Goal: Information Seeking & Learning: Check status

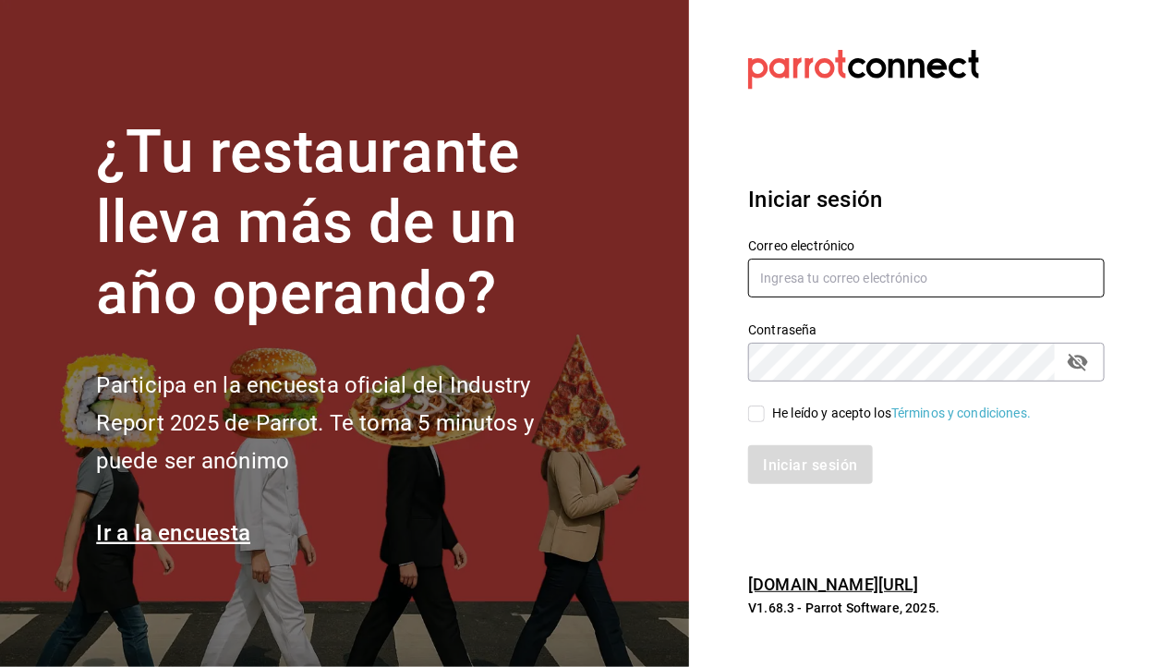
click at [1030, 297] on input "text" at bounding box center [926, 278] width 356 height 39
click at [1027, 297] on input "text" at bounding box center [926, 278] width 356 height 39
type input "Y"
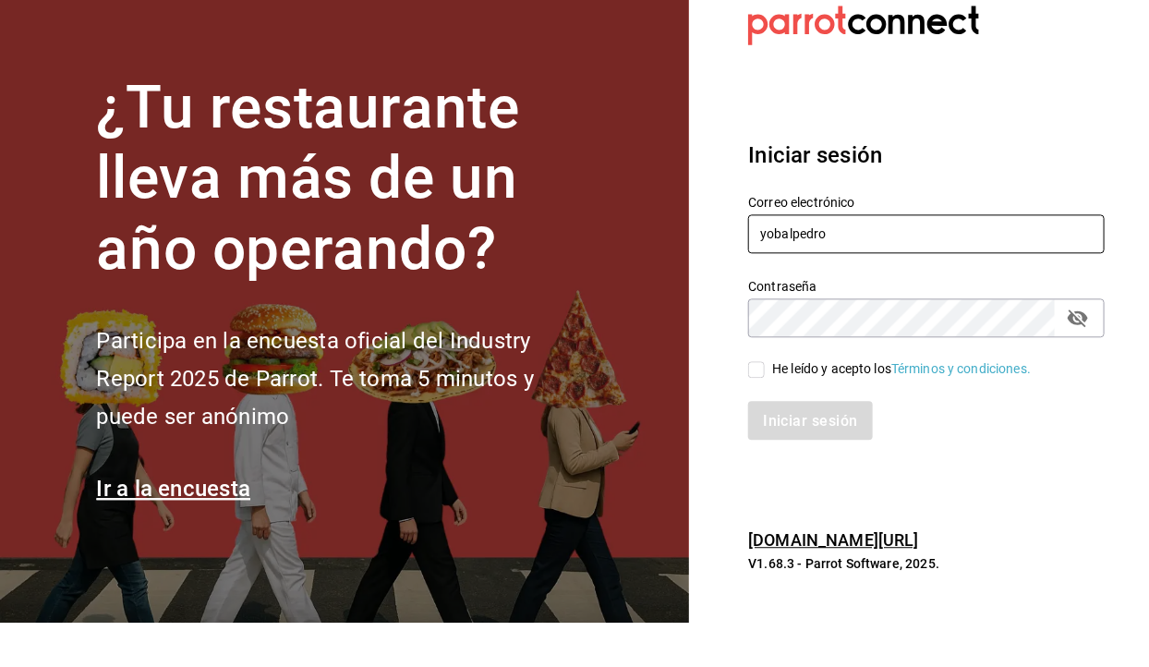
scroll to position [22, 0]
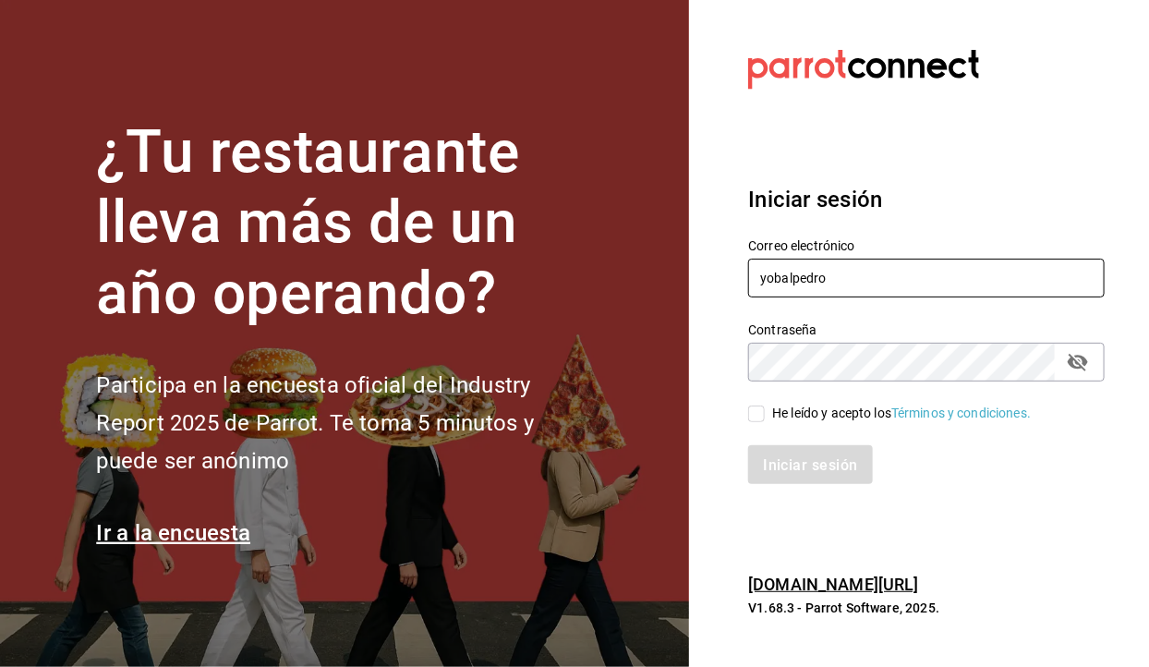
click at [912, 288] on input "yobalpedro" at bounding box center [926, 278] width 356 height 39
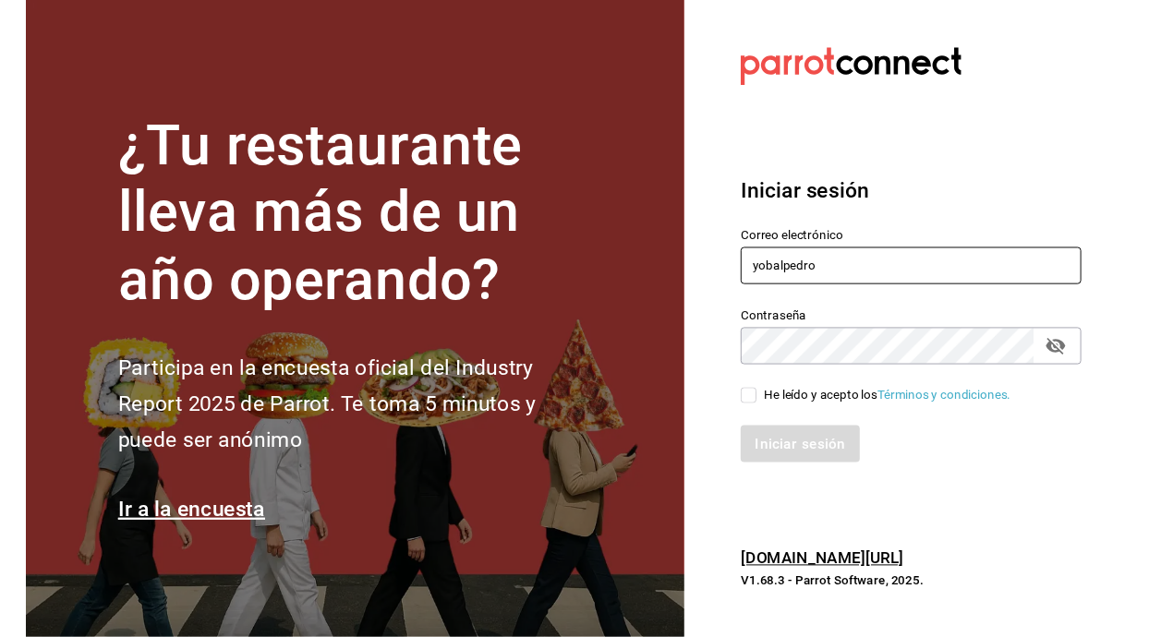
scroll to position [2, 0]
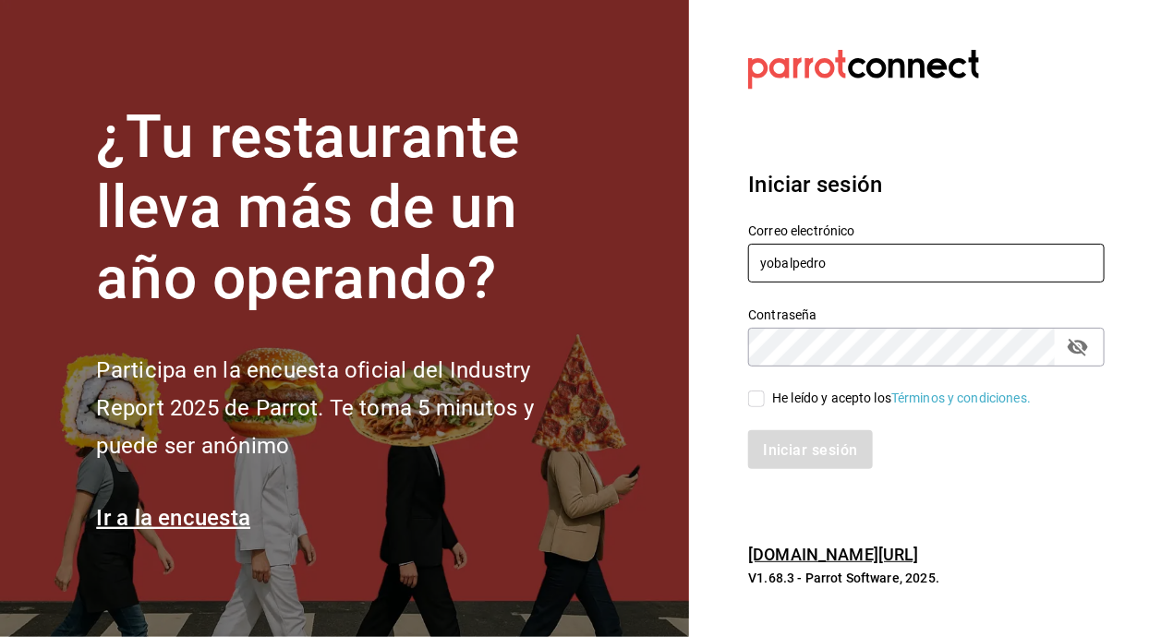
click at [1008, 283] on input "yobalpedro" at bounding box center [926, 263] width 356 height 39
type input "y"
click at [906, 283] on input "text" at bounding box center [926, 263] width 356 height 39
click at [952, 283] on input "text" at bounding box center [926, 263] width 356 height 39
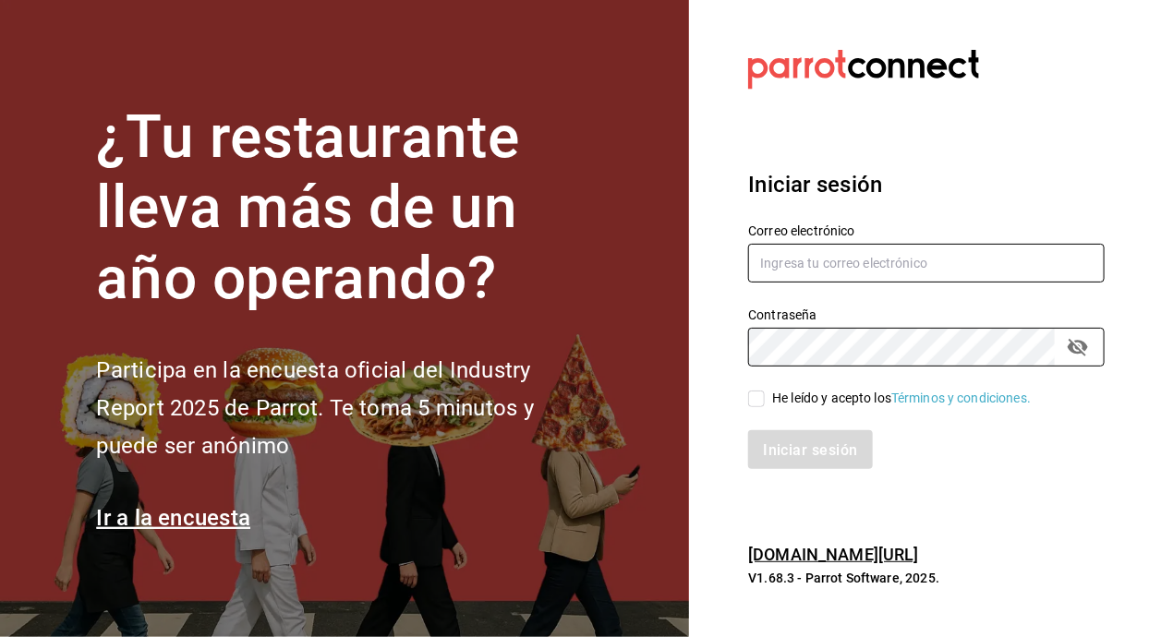
click at [936, 283] on input "text" at bounding box center [926, 263] width 356 height 39
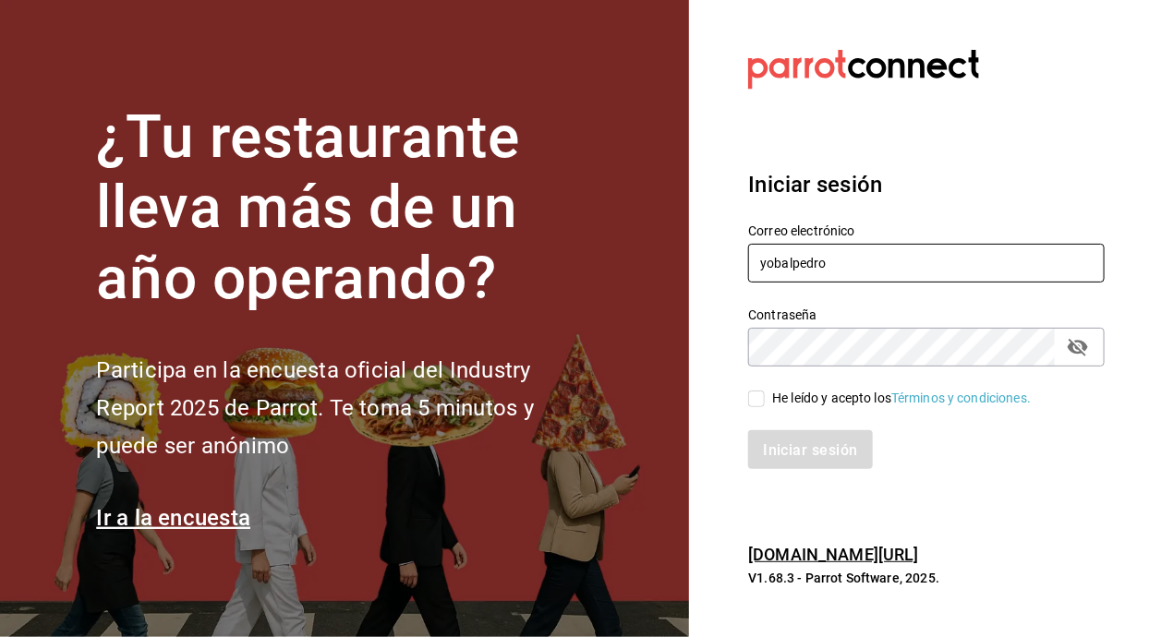
scroll to position [0, 0]
click at [967, 283] on input "yobalpedro" at bounding box center [926, 263] width 356 height 39
click at [891, 283] on input "yobalpedro" at bounding box center [926, 263] width 356 height 39
paste input "@"
type input "yobalpedro@gmail.com"
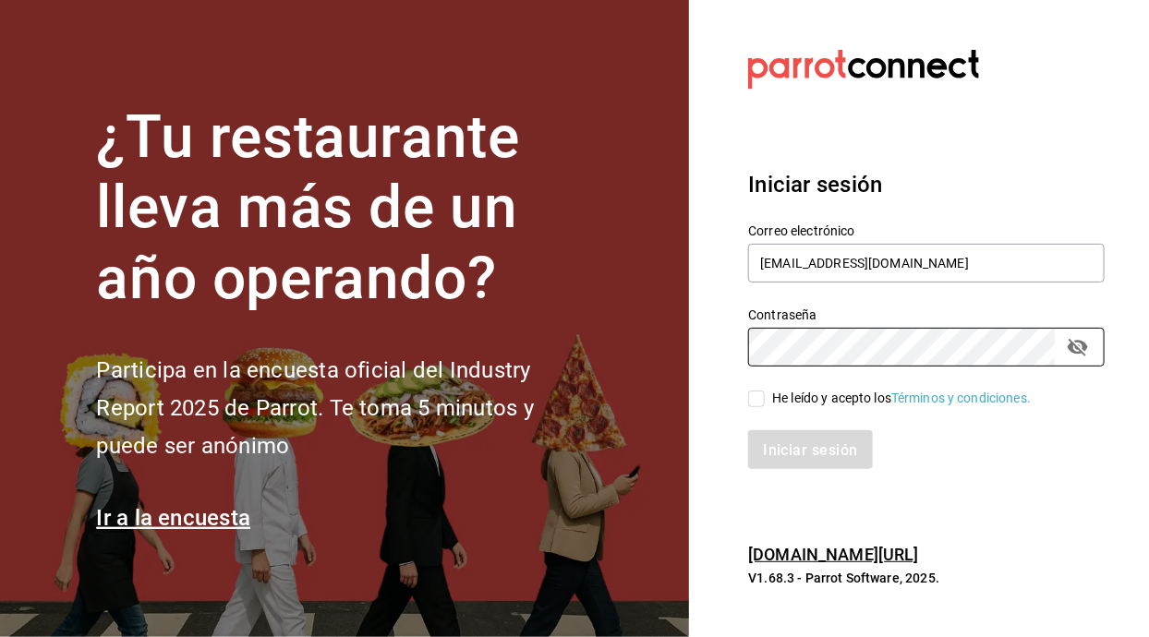
click at [758, 407] on input "He leído y acepto los Términos y condiciones." at bounding box center [756, 399] width 17 height 17
checkbox input "true"
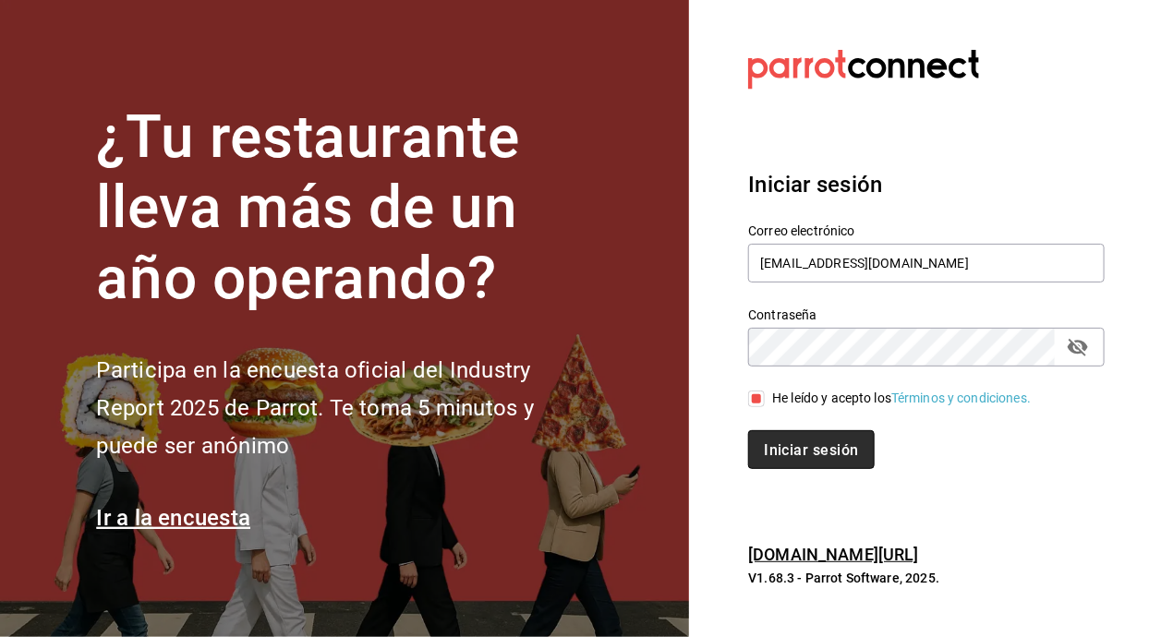
click at [820, 469] on button "Iniciar sesión" at bounding box center [811, 449] width 126 height 39
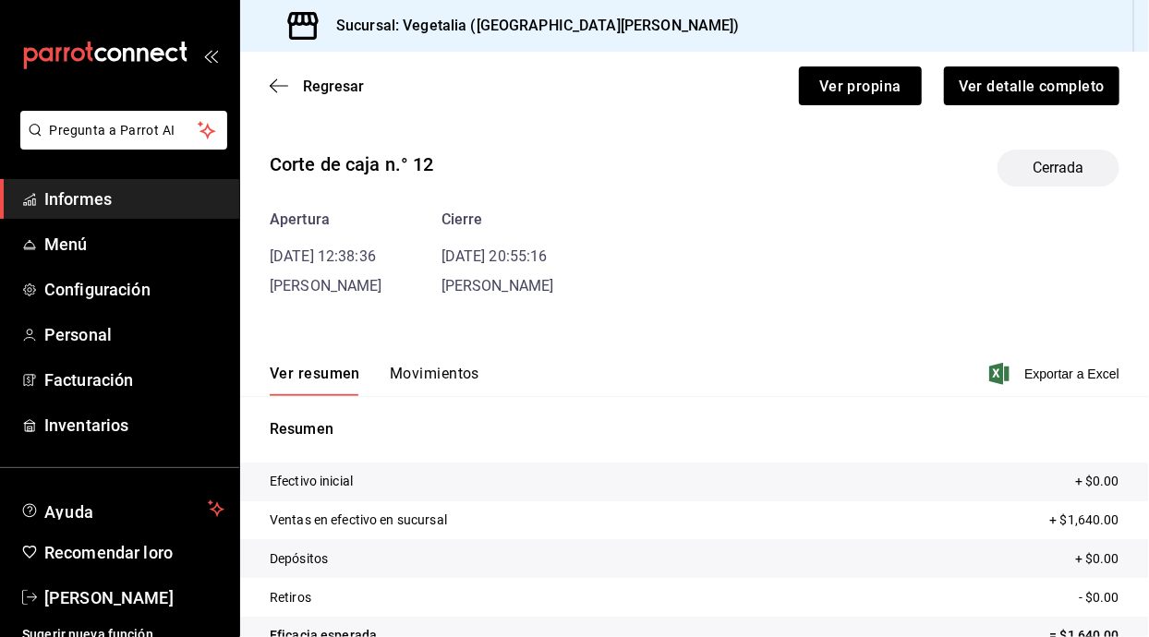
click at [169, 202] on span "Informes" at bounding box center [134, 199] width 180 height 25
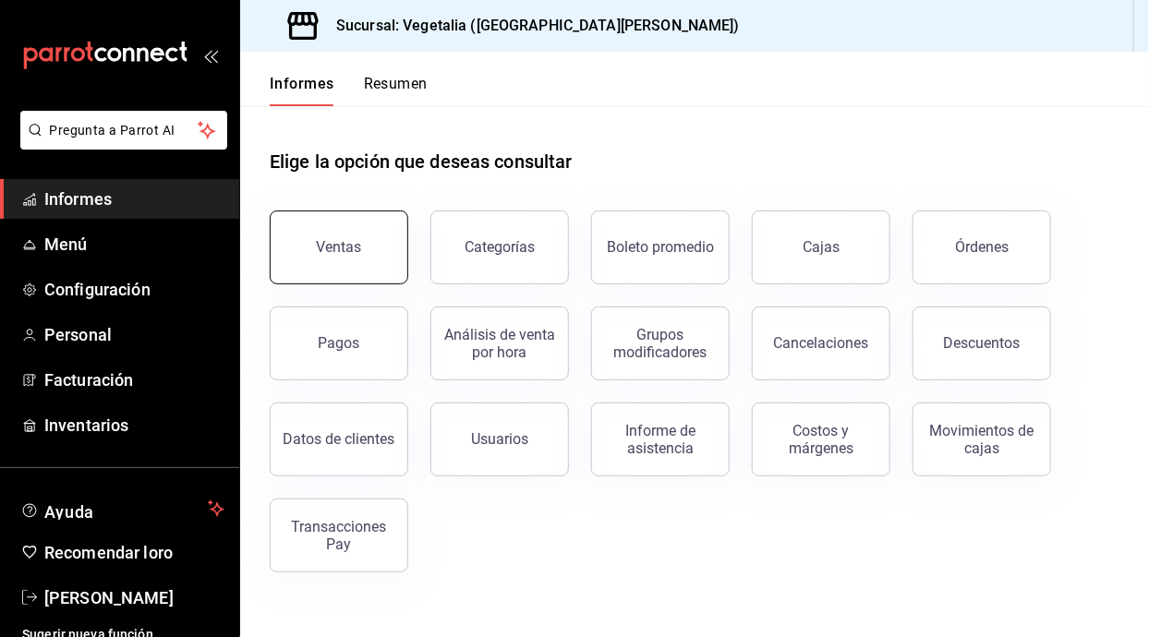
click at [381, 243] on button "Ventas" at bounding box center [339, 248] width 139 height 74
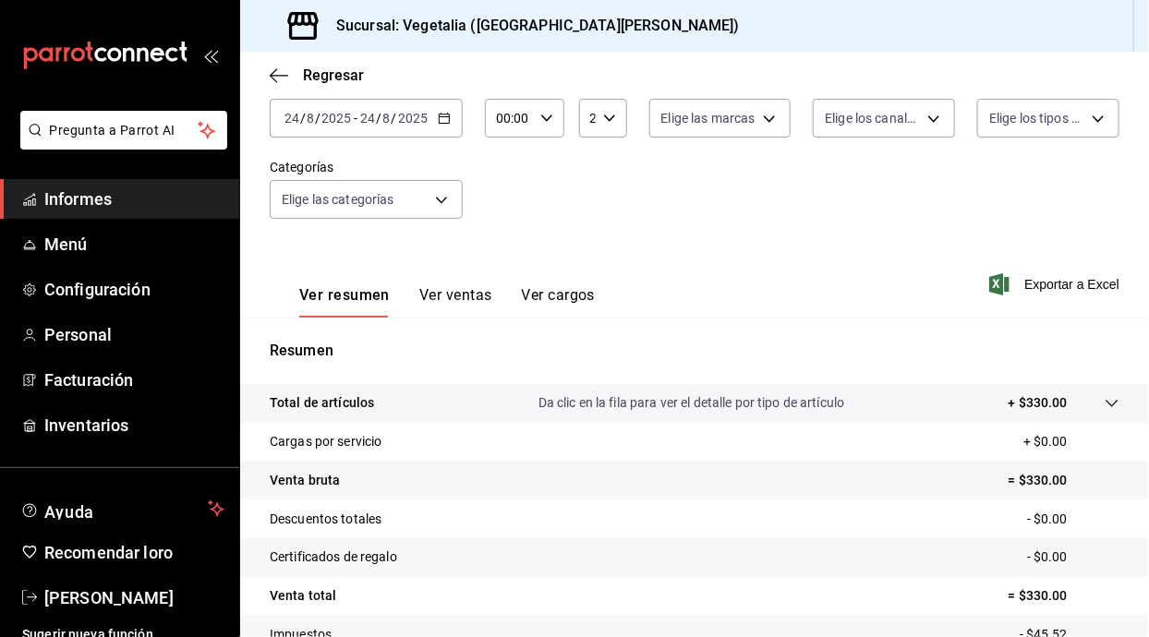
scroll to position [94, 0]
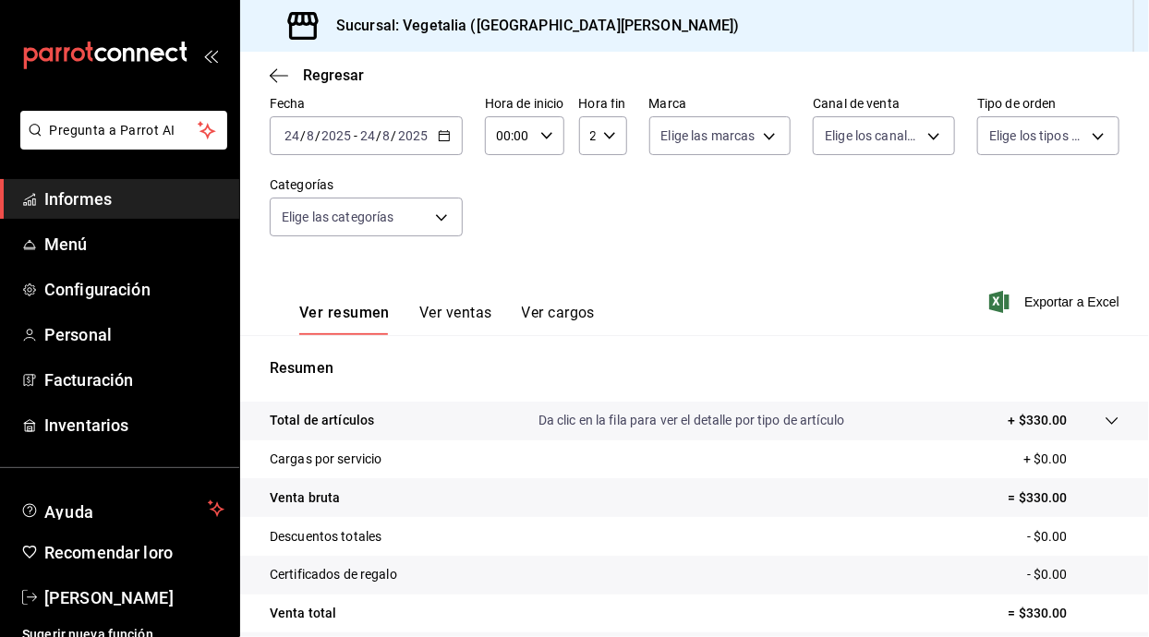
click at [477, 303] on font "Ver ventas" at bounding box center [455, 312] width 73 height 19
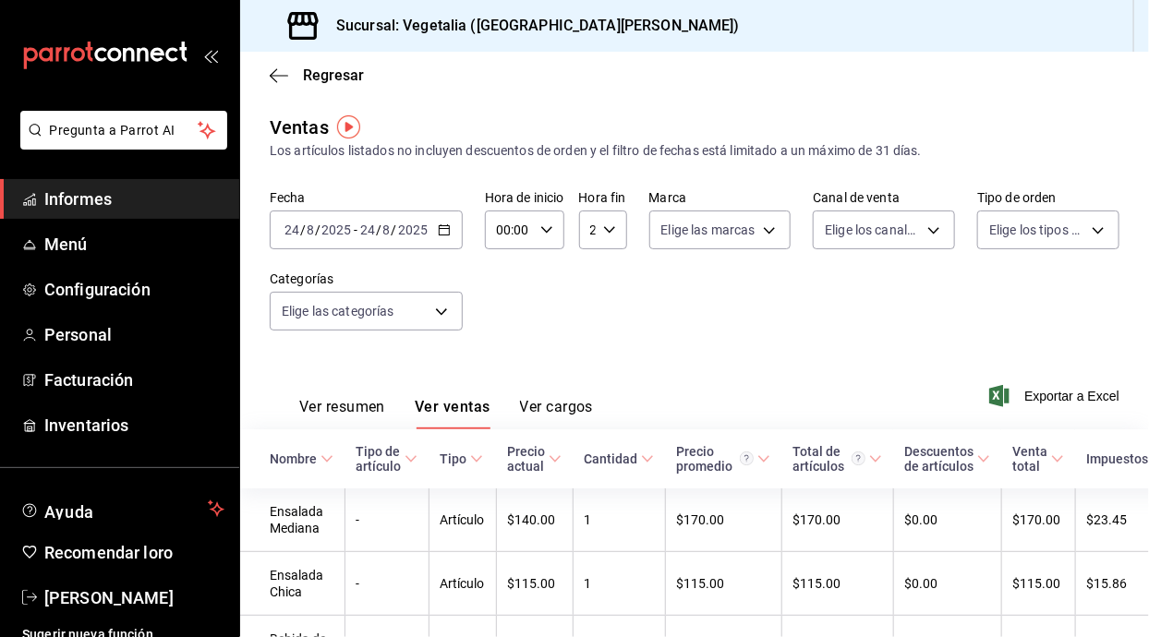
click at [361, 412] on font "Ver resumen" at bounding box center [342, 407] width 86 height 18
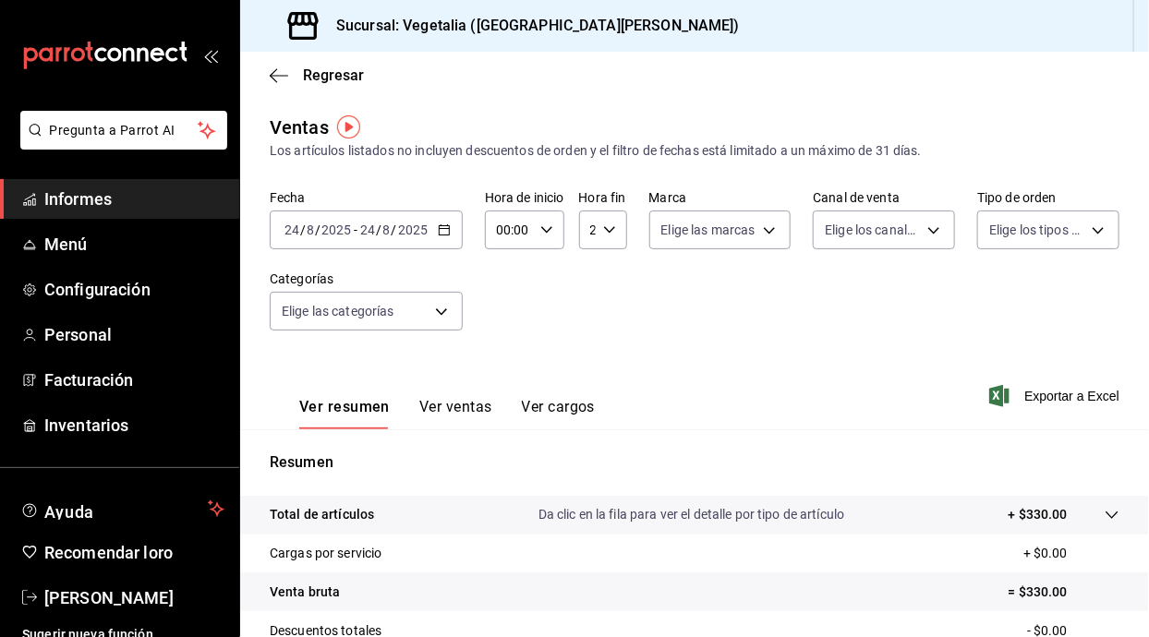
click at [415, 225] on input "2025" at bounding box center [412, 230] width 31 height 15
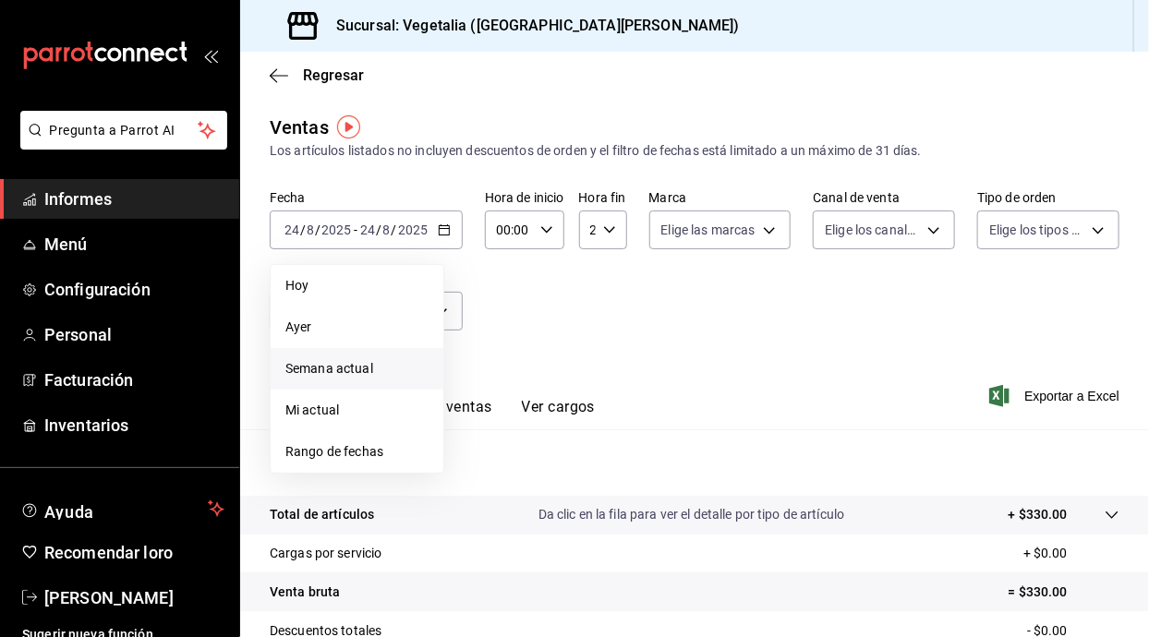
click at [391, 366] on span "Semana actual" at bounding box center [356, 368] width 143 height 19
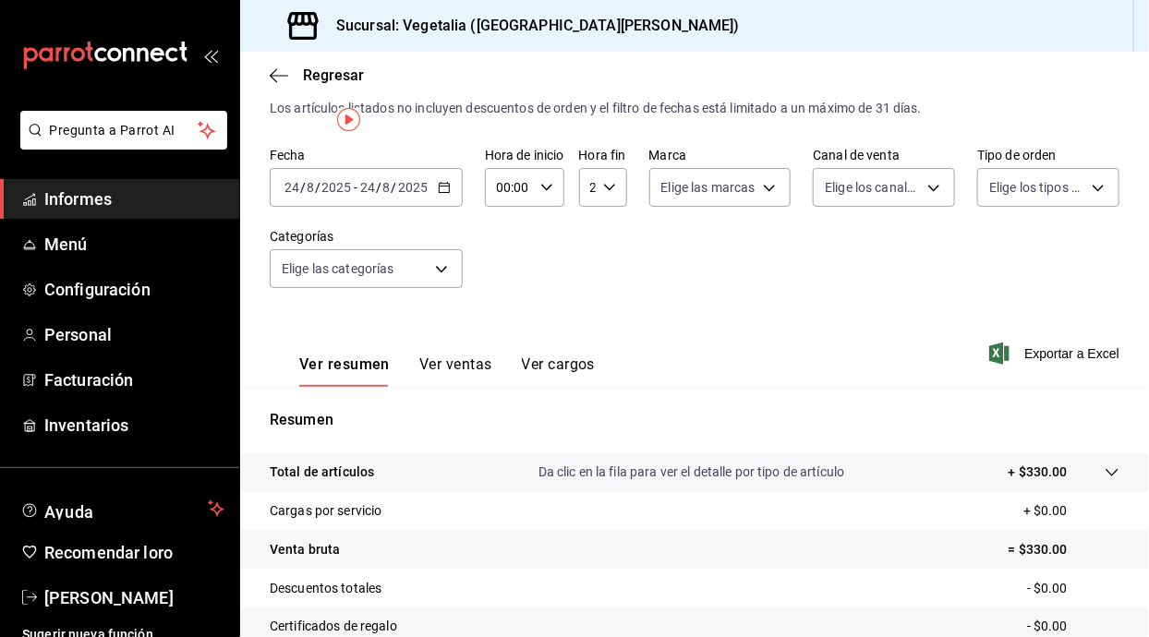
scroll to position [42, 0]
click at [413, 270] on body "Pregunta a Parrot AI Informes Menú Configuración Personal Facturación Inventari…" at bounding box center [574, 318] width 1149 height 637
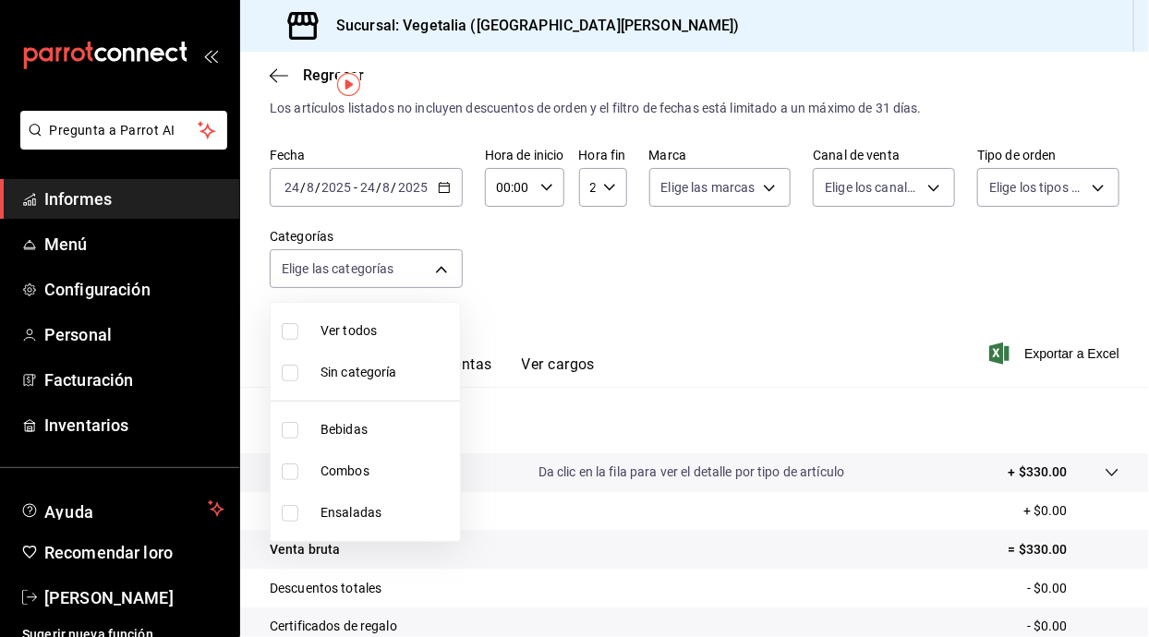
click at [417, 269] on div at bounding box center [574, 318] width 1149 height 637
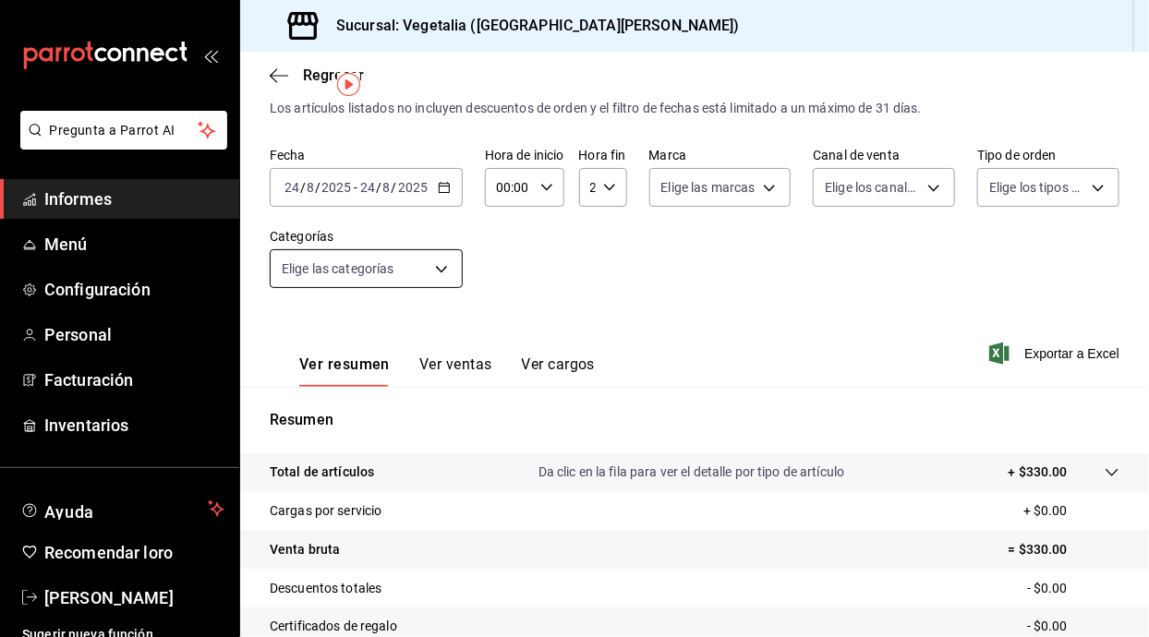
click at [433, 275] on body "Pregunta a Parrot AI Informes Menú Configuración Personal Facturación Inventari…" at bounding box center [574, 318] width 1149 height 637
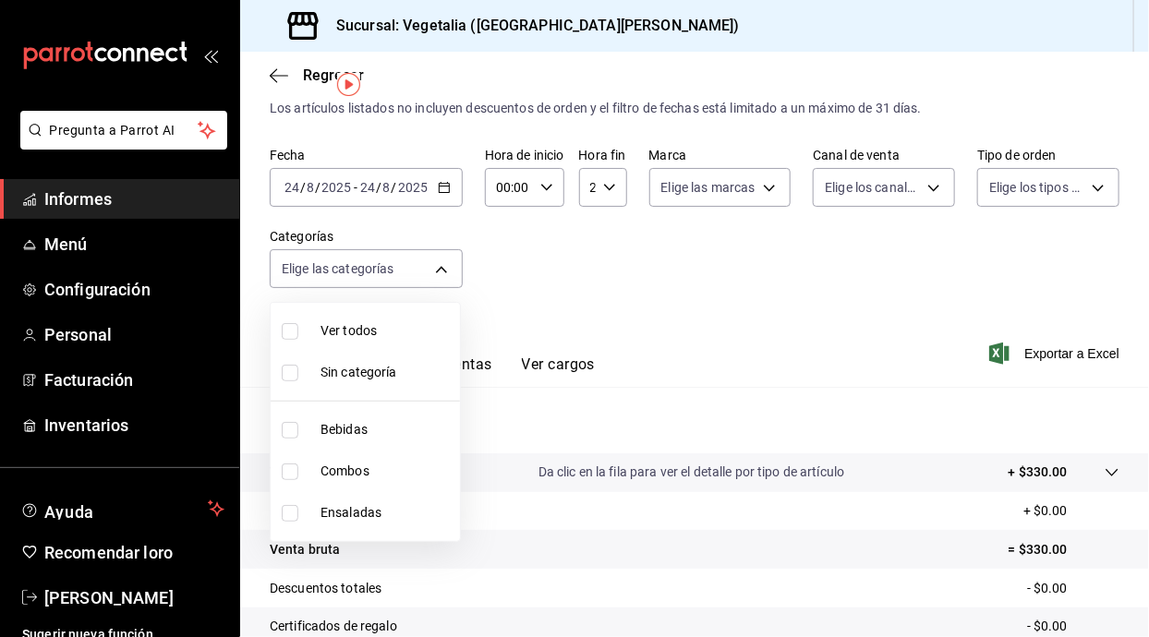
click at [556, 332] on div at bounding box center [574, 318] width 1149 height 637
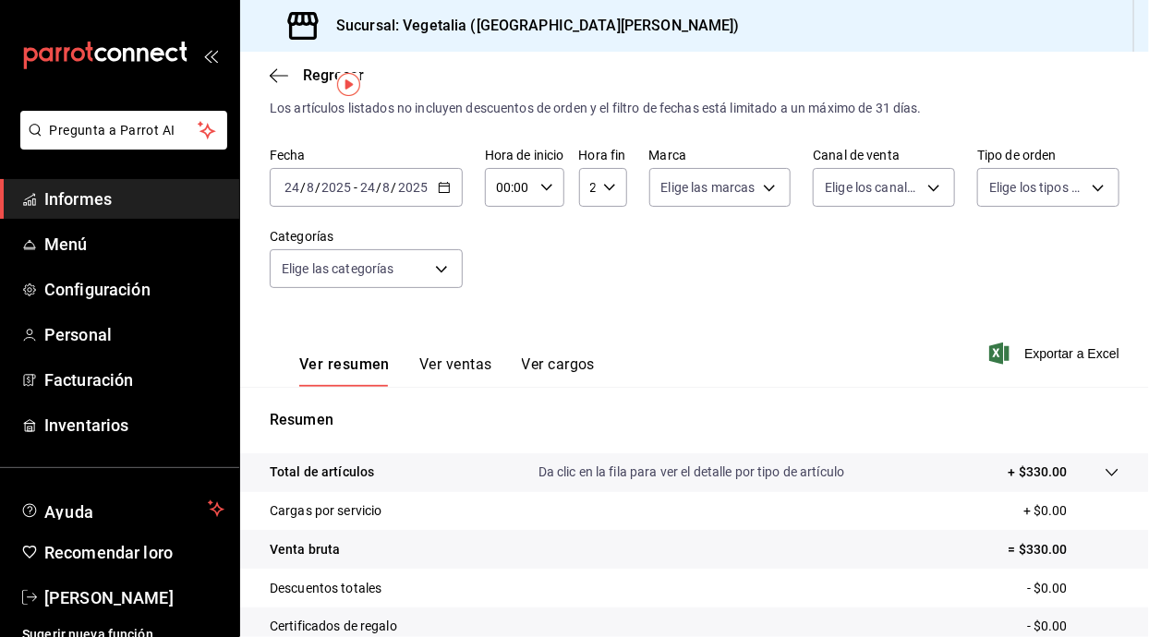
click at [425, 182] on input "2025" at bounding box center [412, 187] width 31 height 15
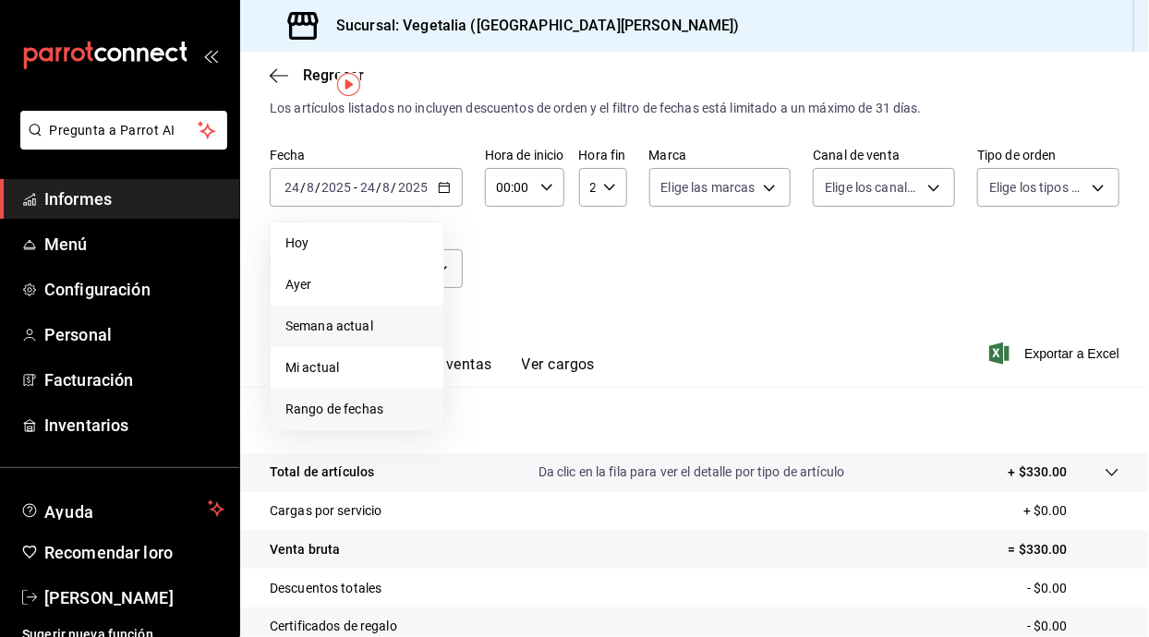
click at [401, 415] on span "Rango de fechas" at bounding box center [356, 409] width 143 height 19
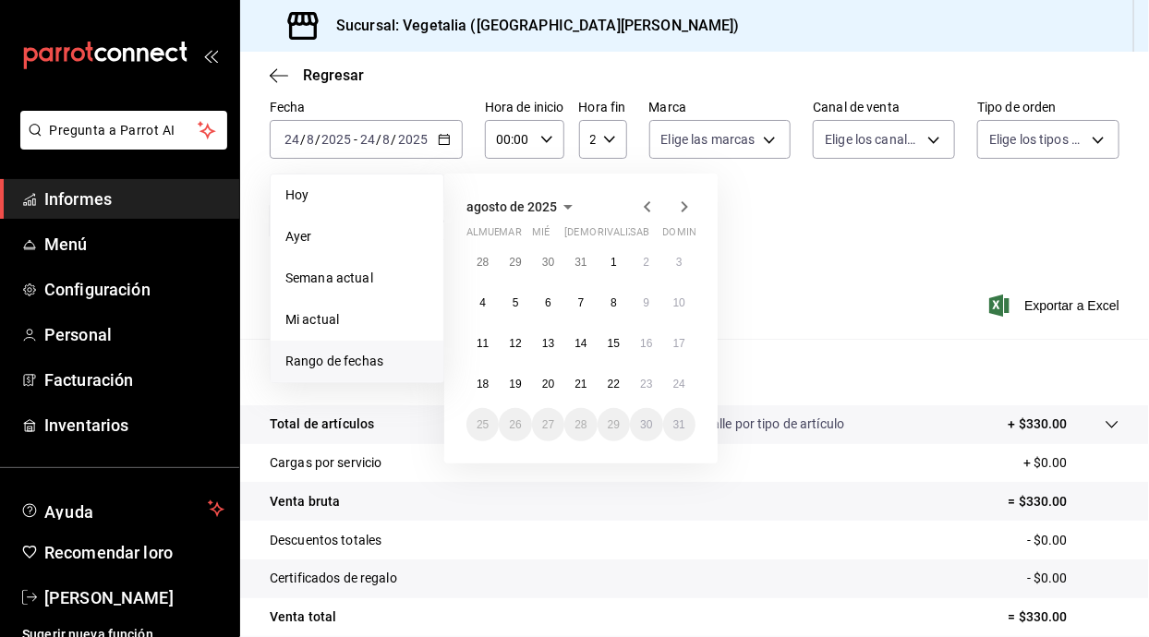
scroll to position [92, 0]
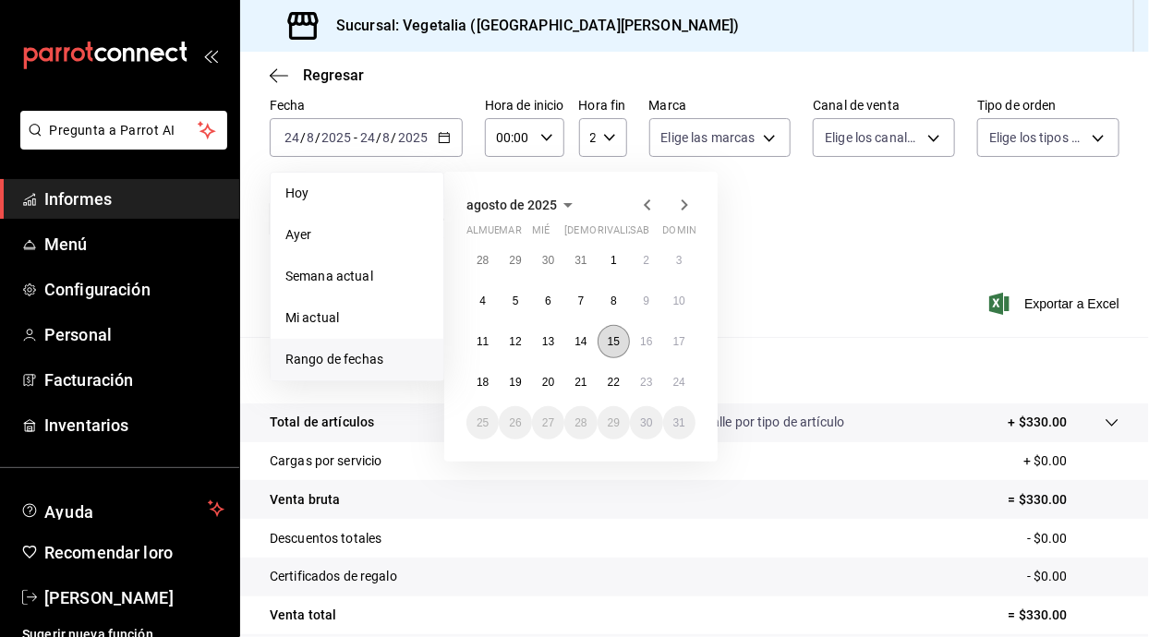
click at [604, 332] on button "15" at bounding box center [613, 341] width 32 height 33
click at [613, 351] on button "15" at bounding box center [613, 341] width 32 height 33
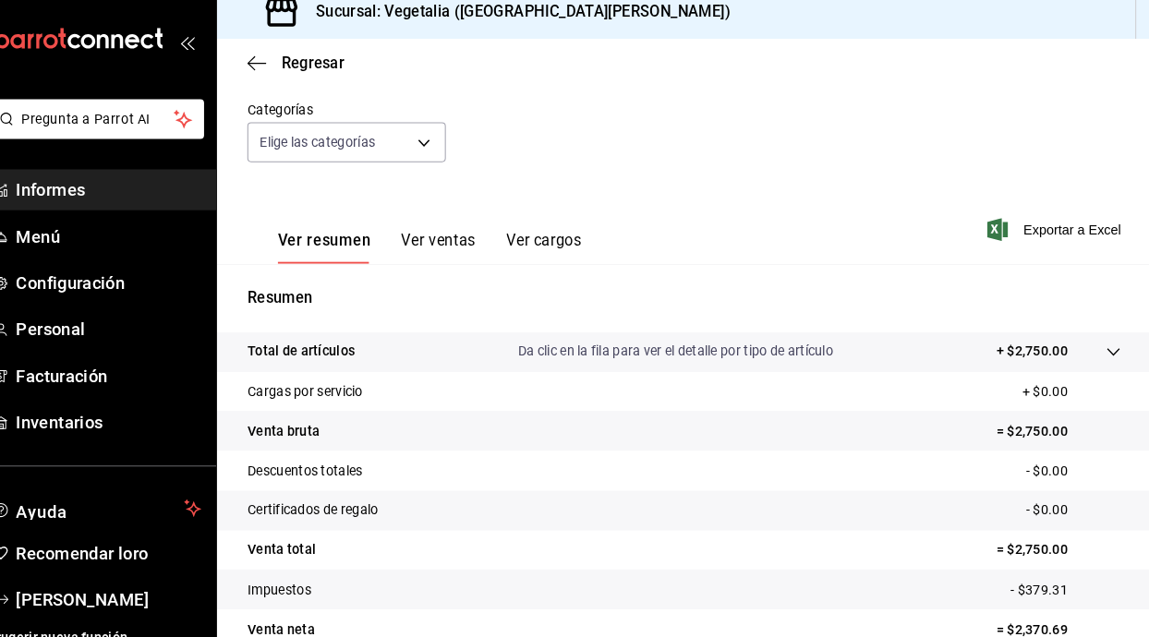
scroll to position [159, 0]
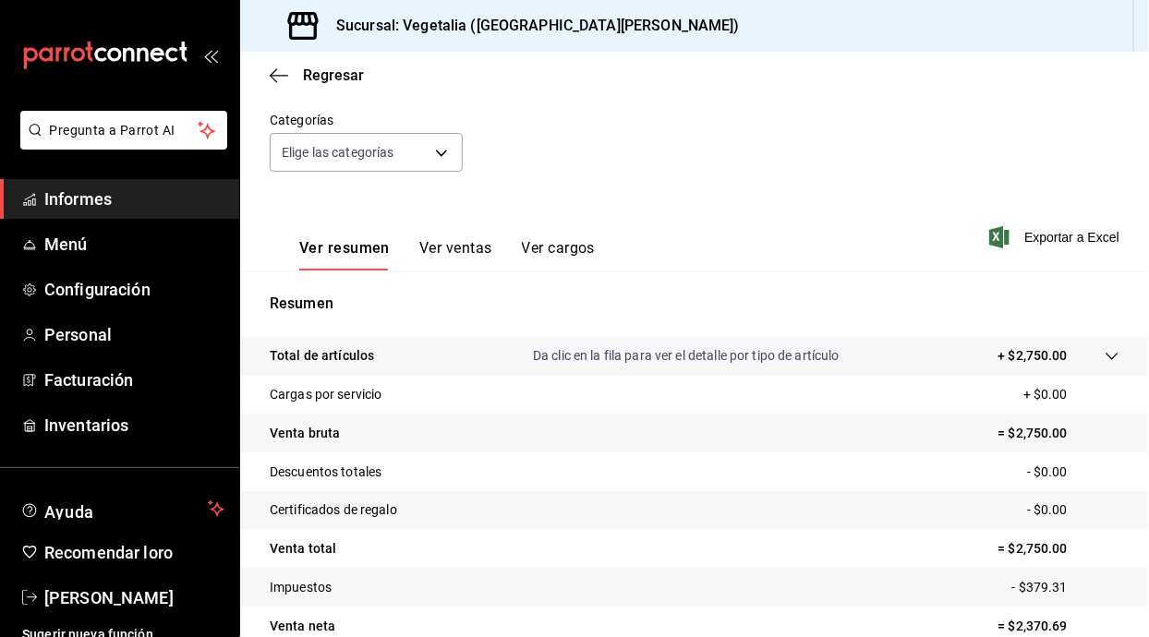
click at [476, 247] on font "Ver ventas" at bounding box center [455, 248] width 73 height 18
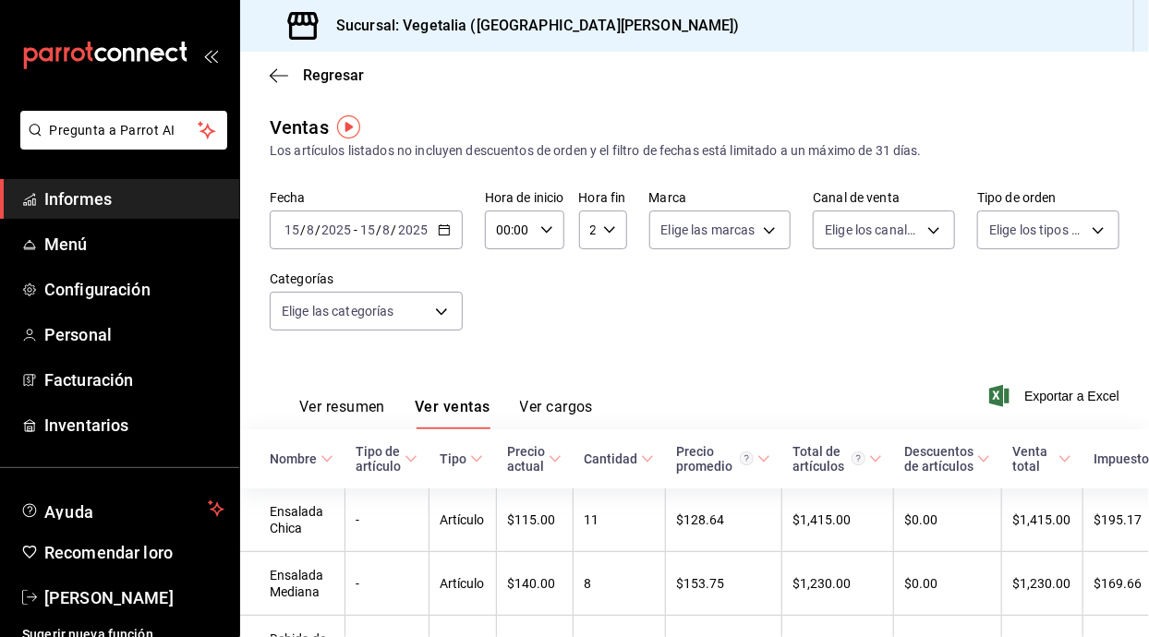
scroll to position [35, 0]
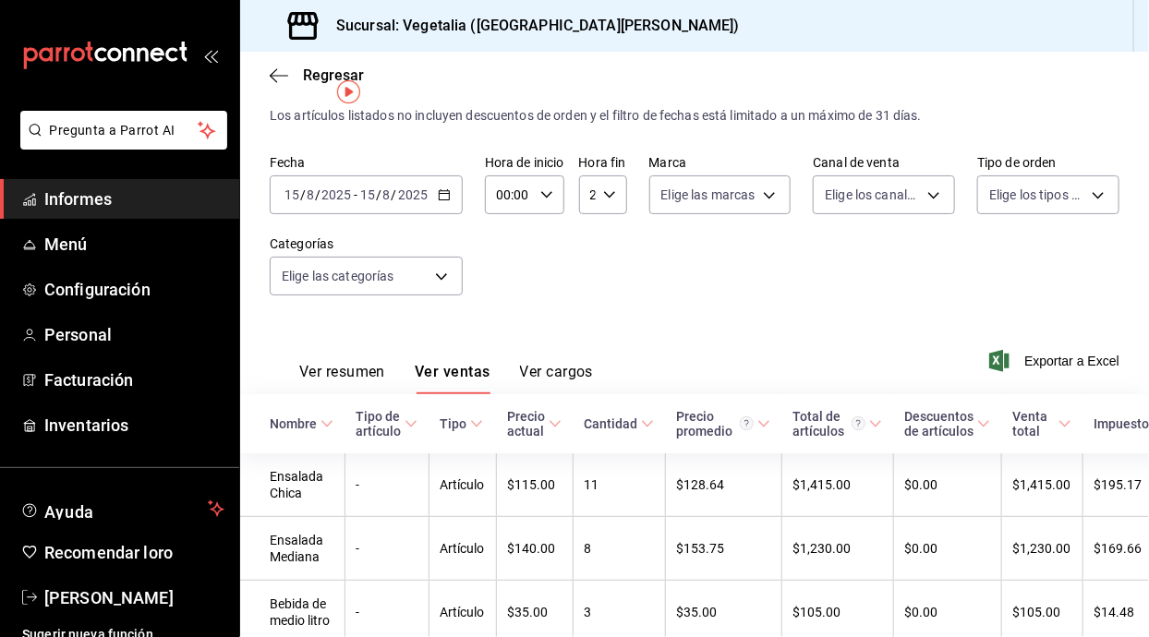
click at [586, 363] on font "Ver cargos" at bounding box center [557, 372] width 74 height 18
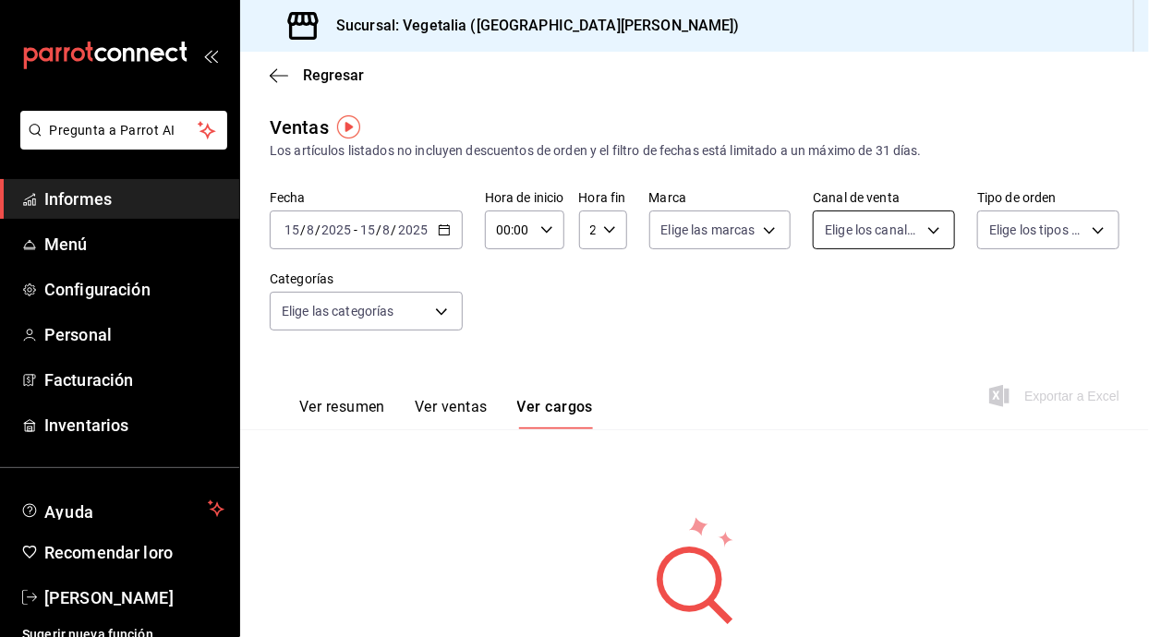
click at [900, 234] on body "Pregunta a Parrot AI Informes Menú Configuración Personal Facturación Inventari…" at bounding box center [574, 318] width 1149 height 637
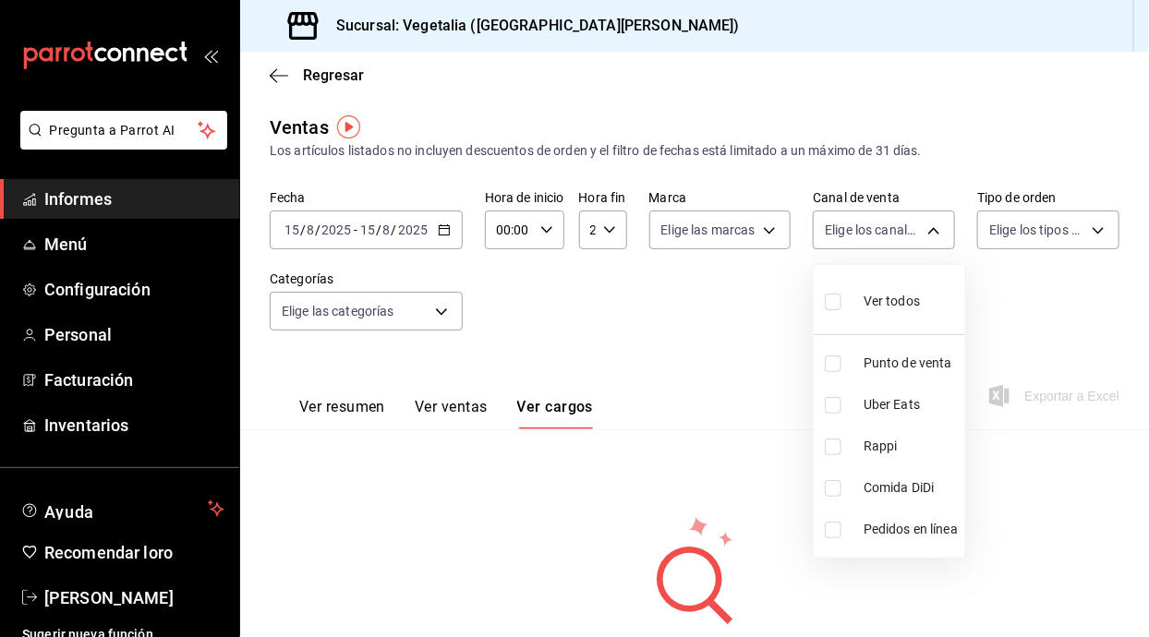
click at [907, 228] on div at bounding box center [574, 318] width 1149 height 637
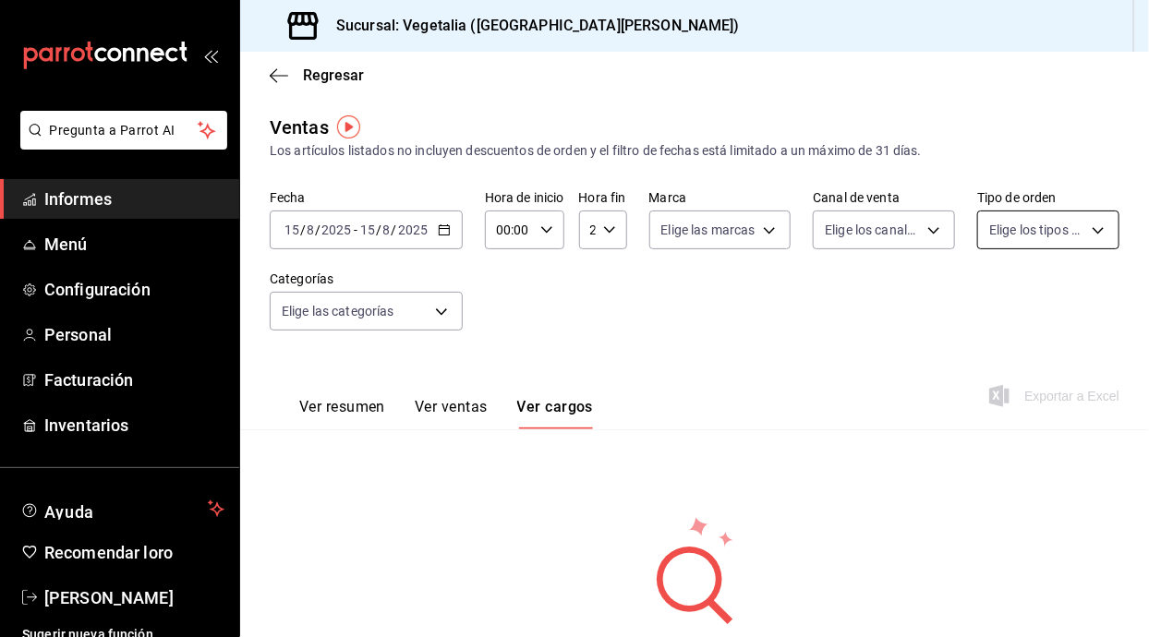
click at [1053, 227] on body "Pregunta a Parrot AI Informes Menú Configuración Personal Facturación Inventari…" at bounding box center [574, 318] width 1149 height 637
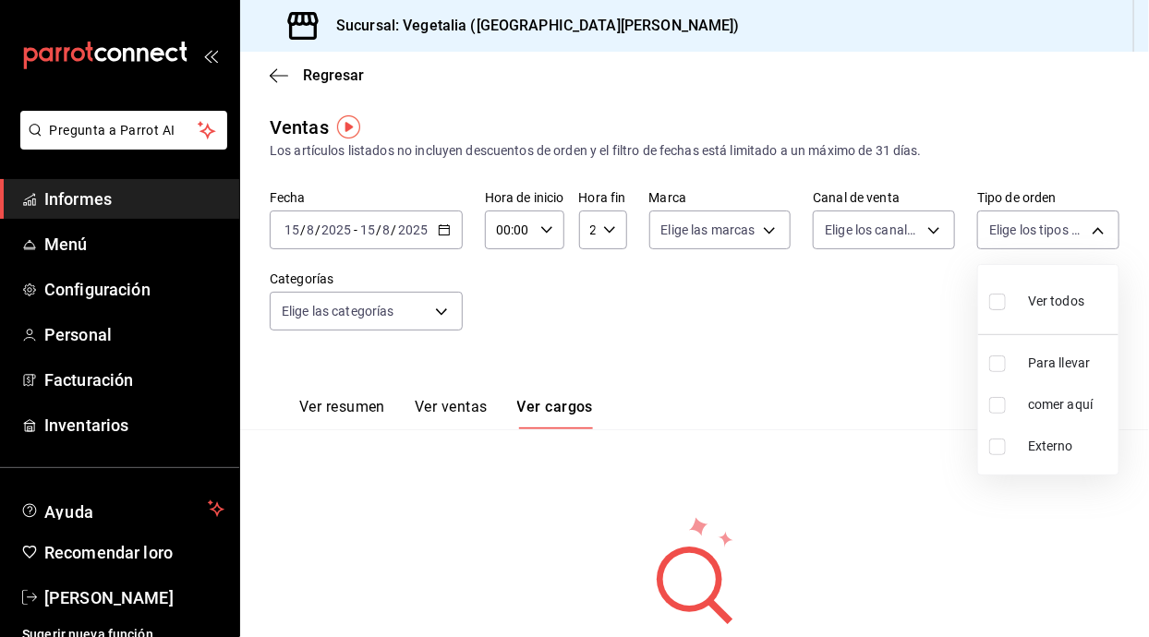
click at [1075, 232] on div at bounding box center [574, 318] width 1149 height 637
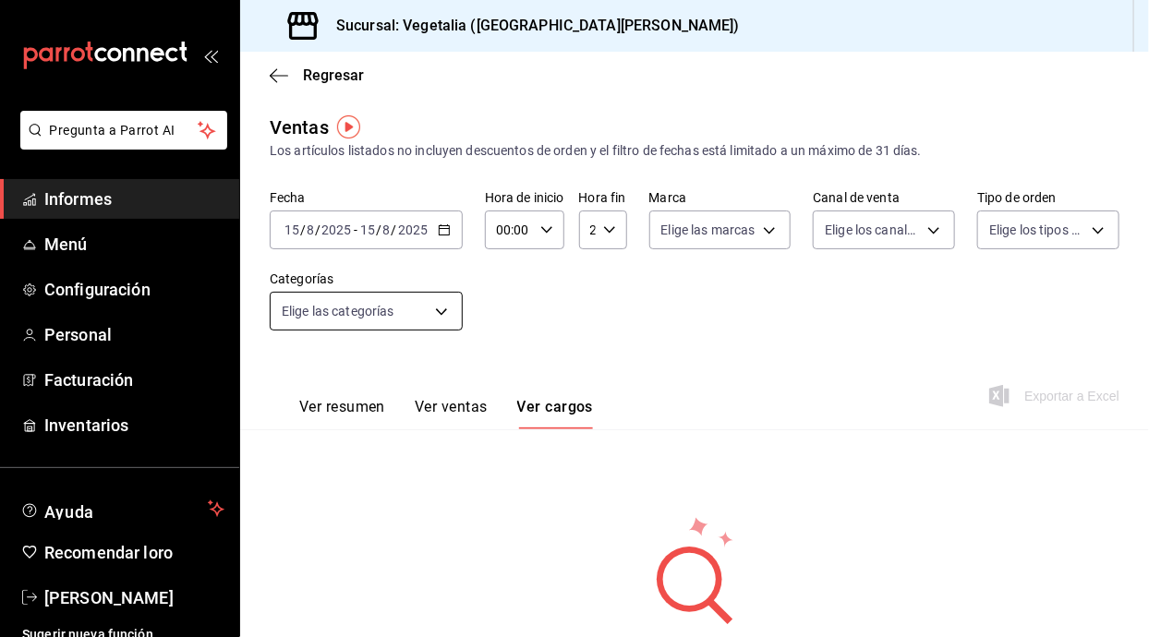
click at [410, 318] on body "Pregunta a Parrot AI Informes Menú Configuración Personal Facturación Inventari…" at bounding box center [574, 318] width 1149 height 637
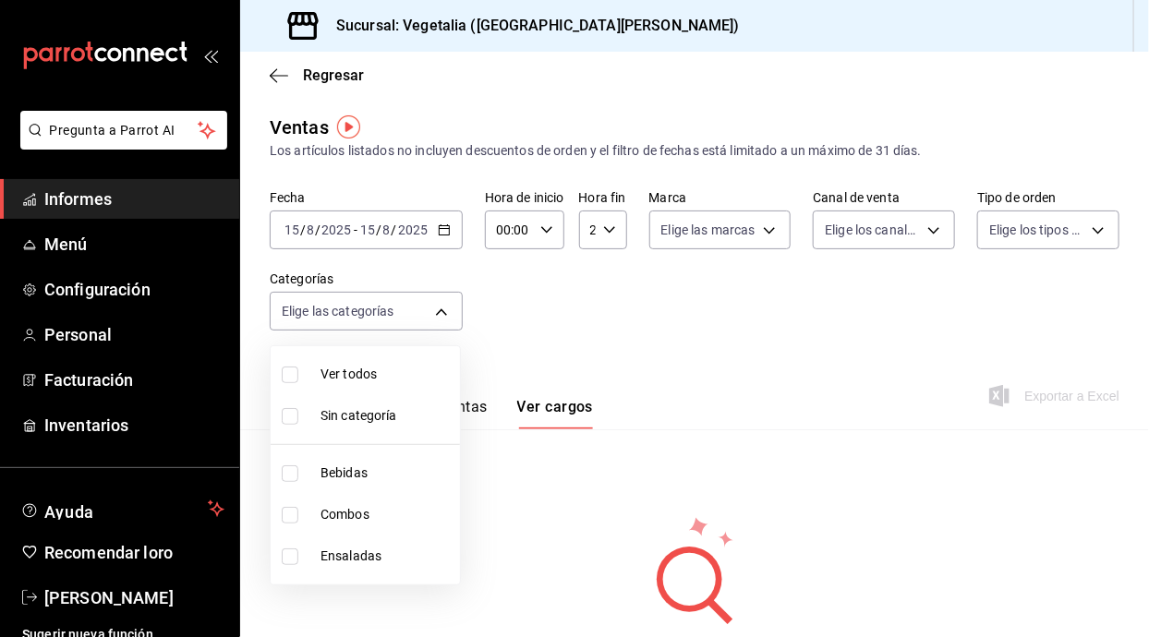
click at [409, 380] on span "Ver todos" at bounding box center [386, 374] width 132 height 19
type input "33754903-af68-4026-928d-74ee3c52c857,d00ec3b5-1bdf-45de-a957-4d67b39c8a61,7389d…"
checkbox input "true"
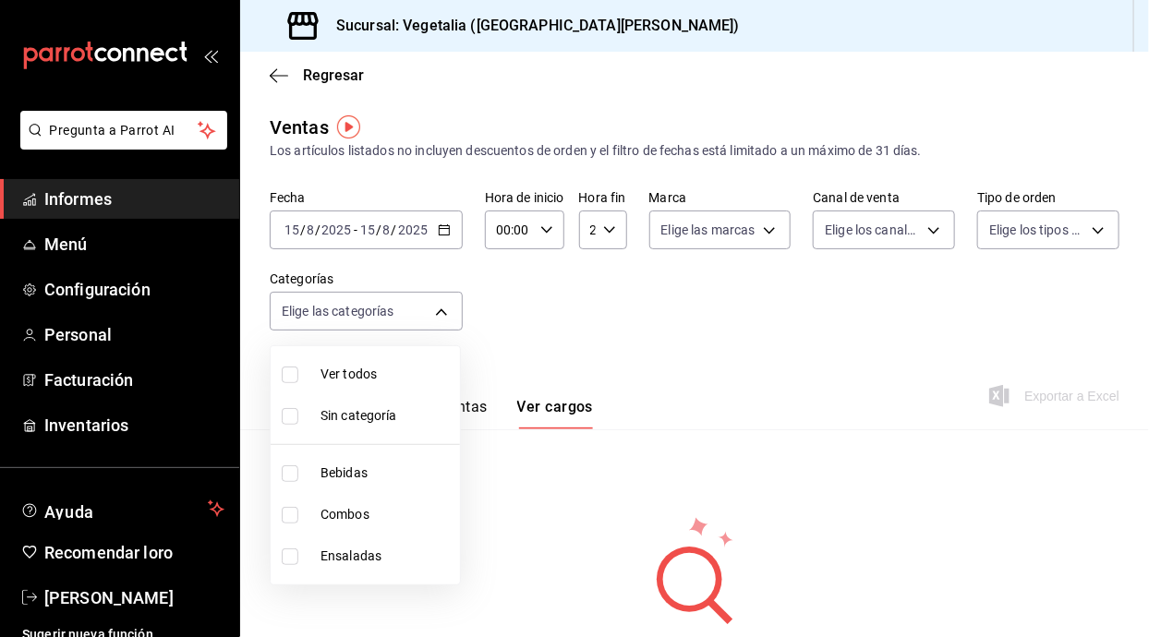
checkbox input "true"
click at [413, 417] on span "Sin categoría" at bounding box center [386, 415] width 132 height 19
click at [419, 417] on span "Sin categoría" at bounding box center [386, 415] width 132 height 19
checkbox input "false"
click at [410, 369] on span "Ver todos" at bounding box center [386, 374] width 132 height 19
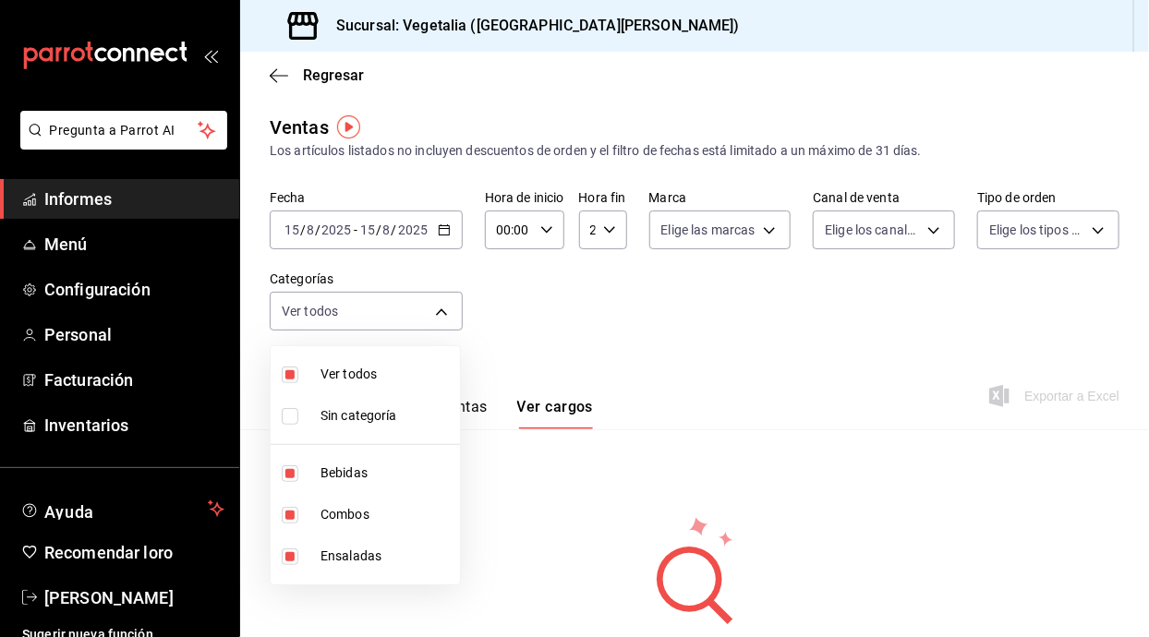
checkbox input "false"
click at [405, 417] on span "Sin categoría" at bounding box center [386, 415] width 132 height 19
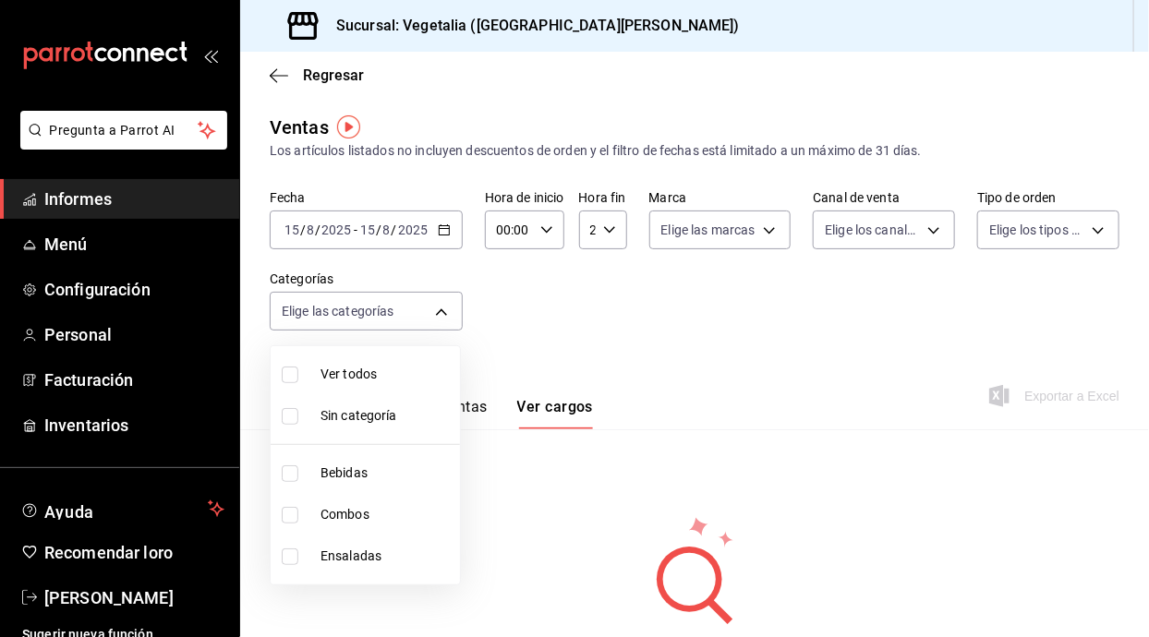
checkbox input "true"
click at [583, 385] on div at bounding box center [574, 318] width 1149 height 637
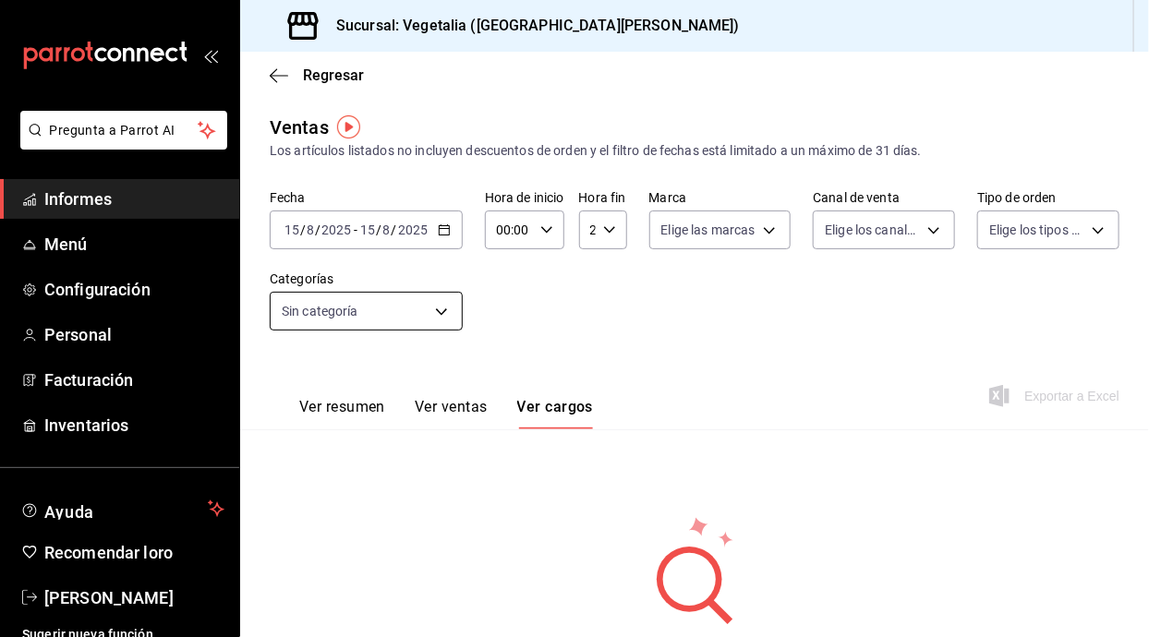
click at [442, 318] on body "Pregunta a Parrot AI Informes Menú Configuración Personal Facturación Inventari…" at bounding box center [574, 318] width 1149 height 637
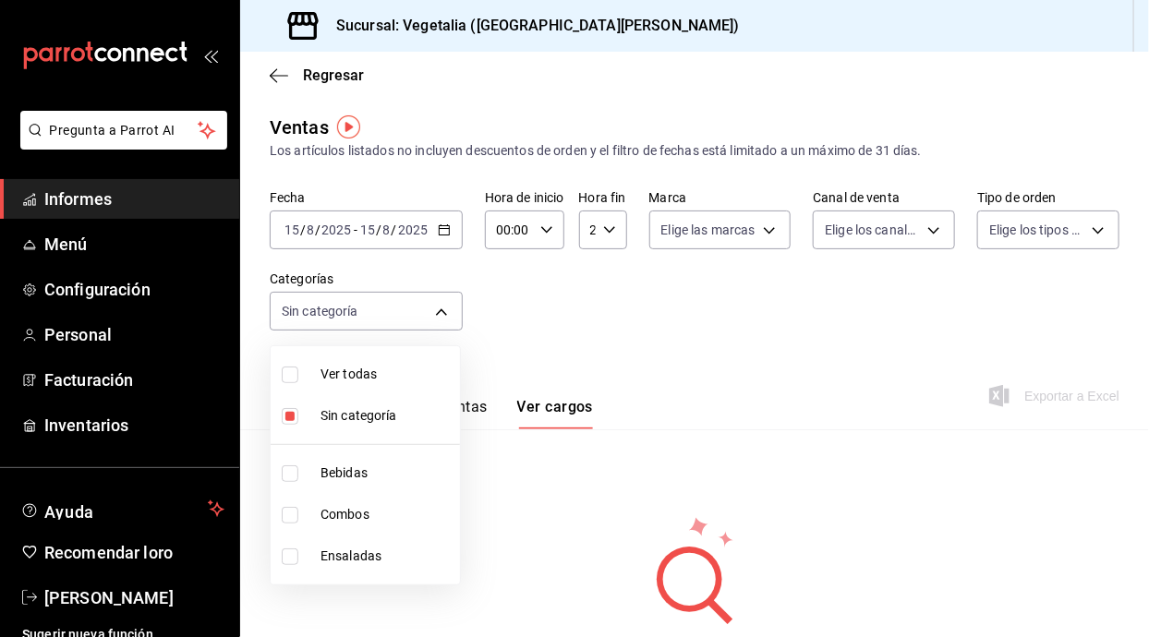
click at [419, 366] on span "Ver todas" at bounding box center [386, 374] width 132 height 19
type input "33754903-af68-4026-928d-74ee3c52c857,d00ec3b5-1bdf-45de-a957-4d67b39c8a61,7389d…"
checkbox input "true"
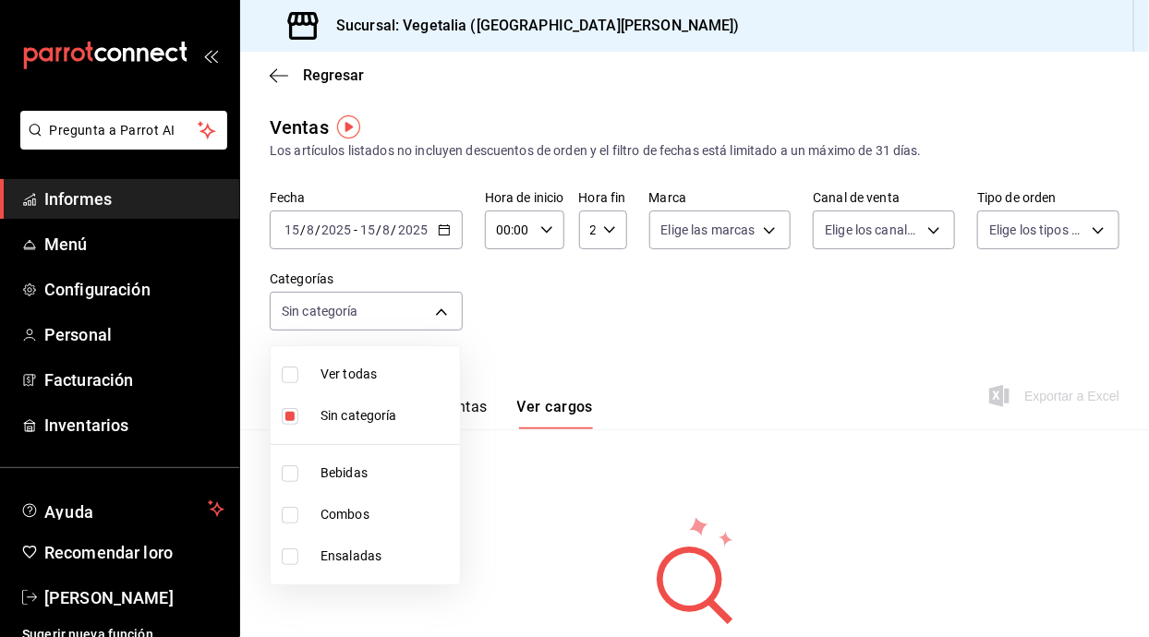
checkbox input "true"
click at [414, 431] on li "Sin categoría" at bounding box center [365, 416] width 189 height 42
checkbox input "false"
click at [601, 330] on div at bounding box center [574, 318] width 1149 height 637
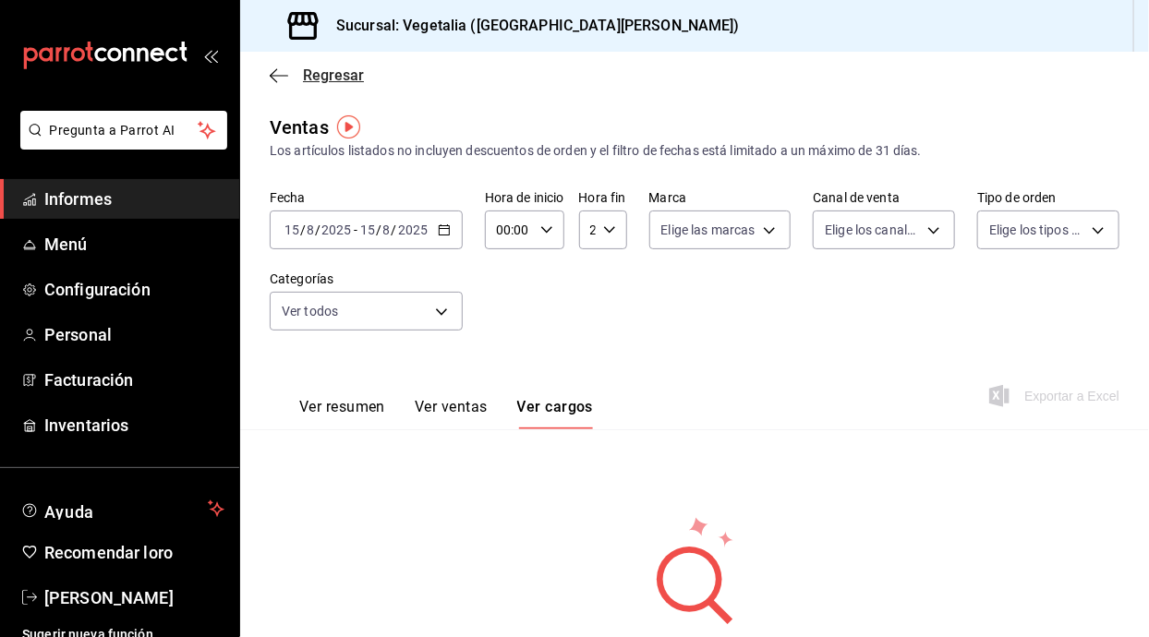
click at [290, 73] on span "Regresar" at bounding box center [317, 75] width 94 height 18
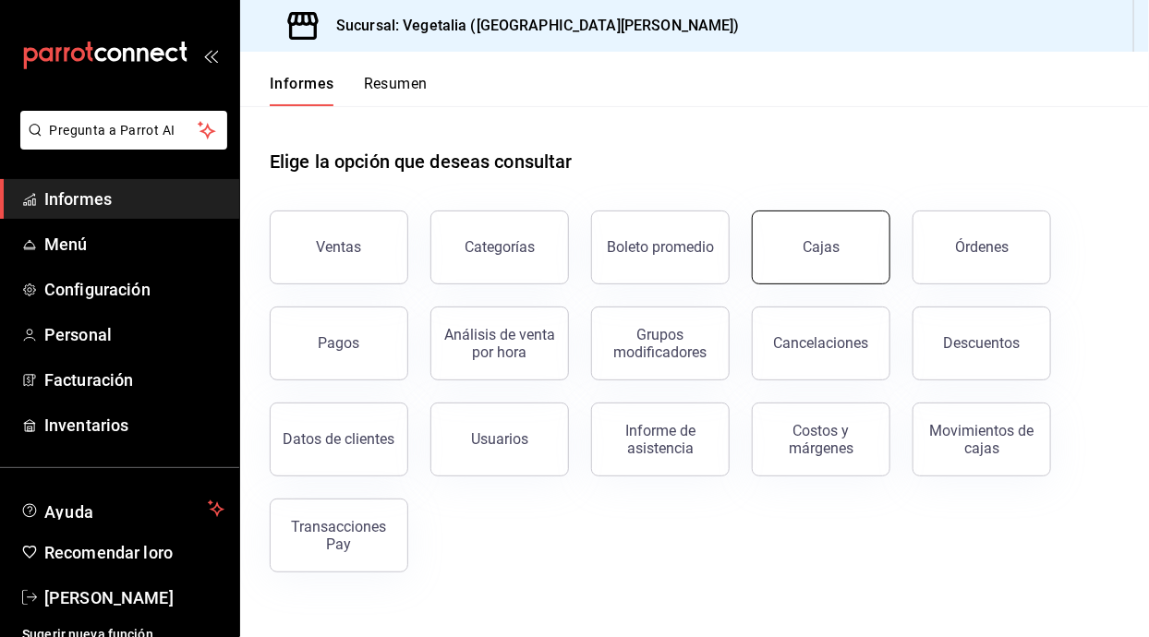
click at [861, 251] on button "Cajas" at bounding box center [821, 248] width 139 height 74
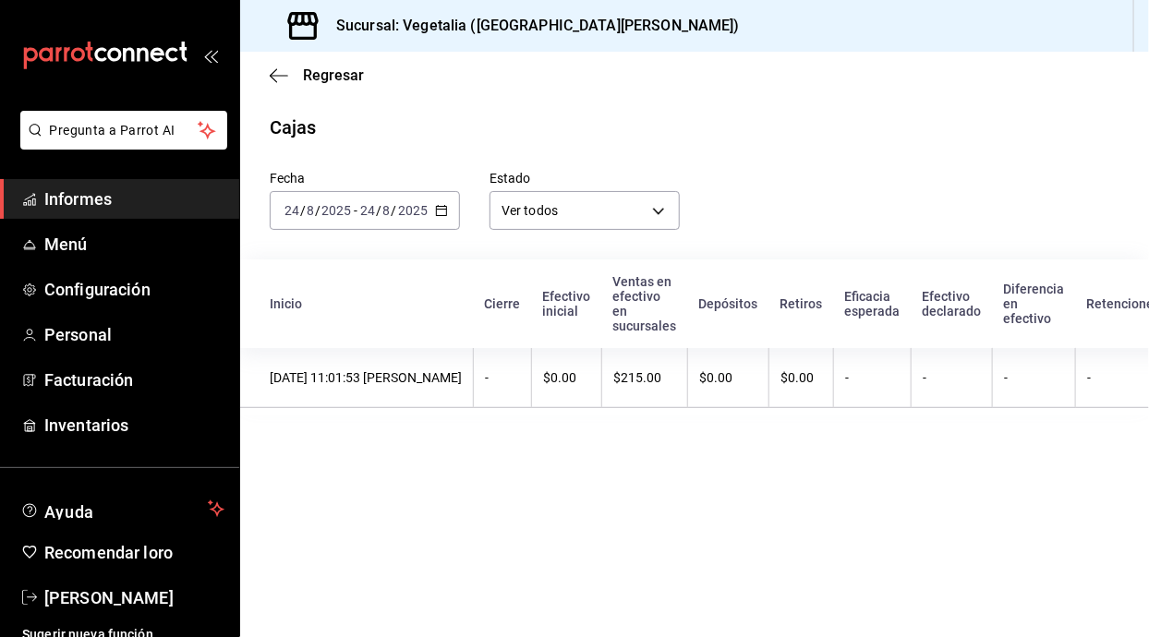
scroll to position [5, 0]
click at [417, 207] on input "2025" at bounding box center [412, 210] width 31 height 15
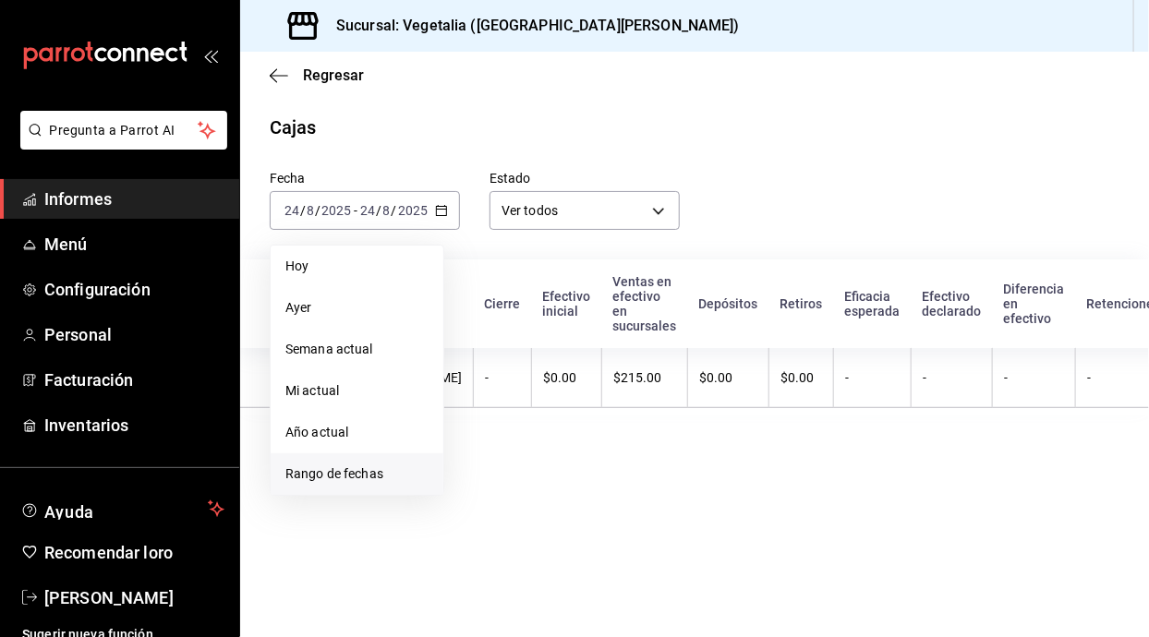
click at [399, 476] on span "Rango de fechas" at bounding box center [356, 473] width 143 height 19
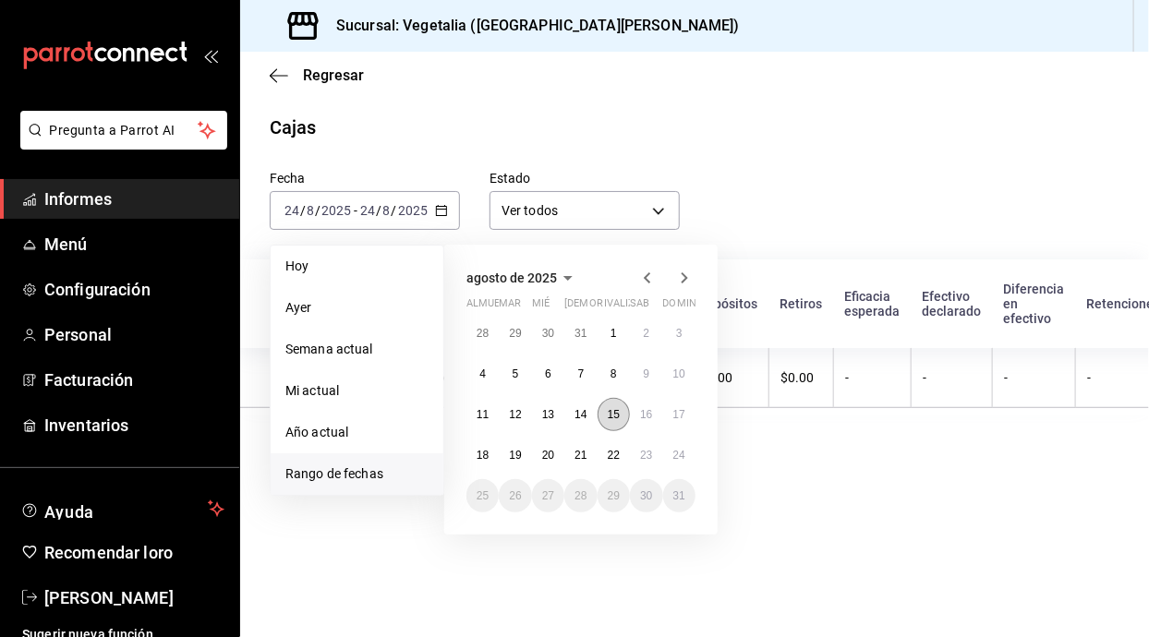
click at [615, 410] on font "15" at bounding box center [614, 414] width 12 height 13
click at [615, 412] on font "15" at bounding box center [614, 414] width 12 height 13
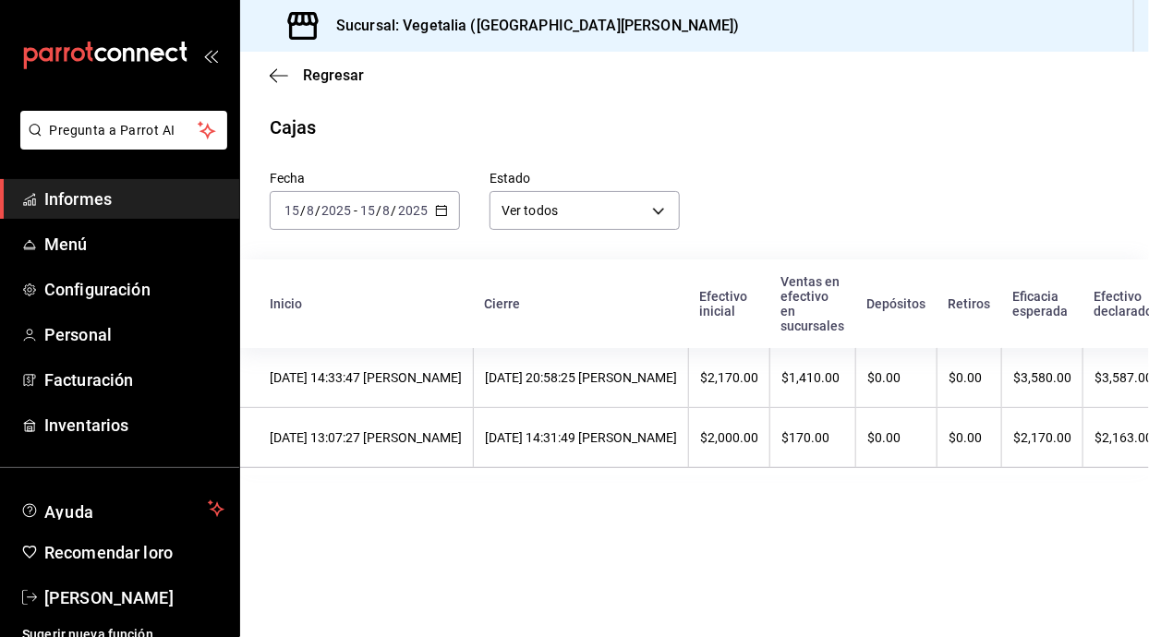
click at [414, 203] on input "2025" at bounding box center [412, 210] width 31 height 15
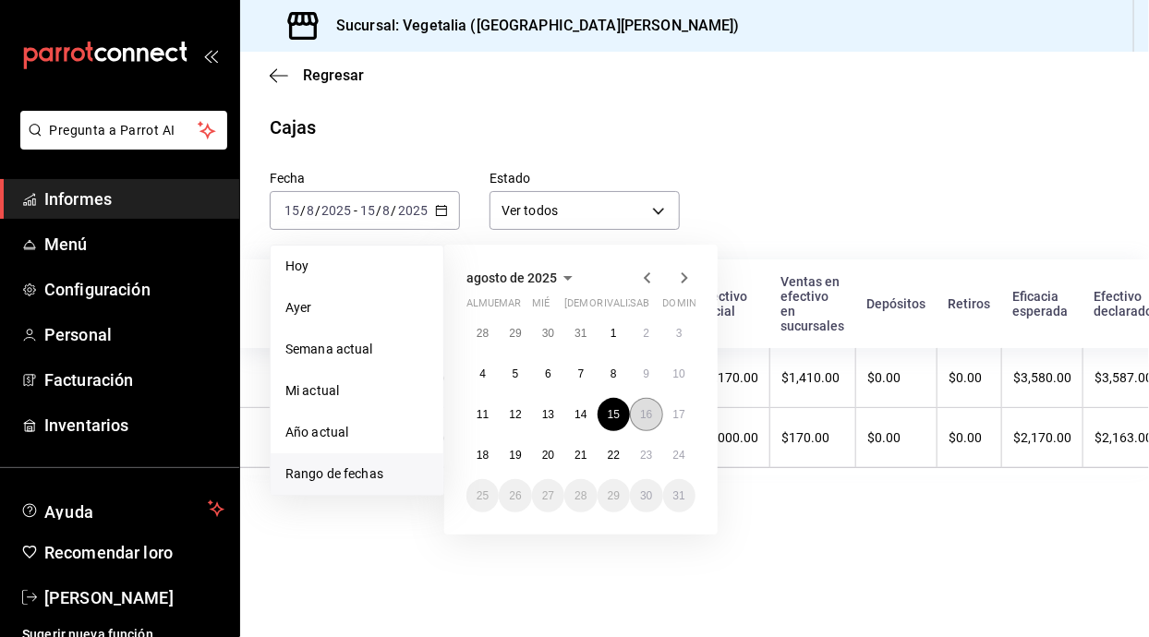
click at [638, 406] on button "16" at bounding box center [646, 414] width 32 height 33
click at [647, 398] on button "16" at bounding box center [646, 414] width 32 height 33
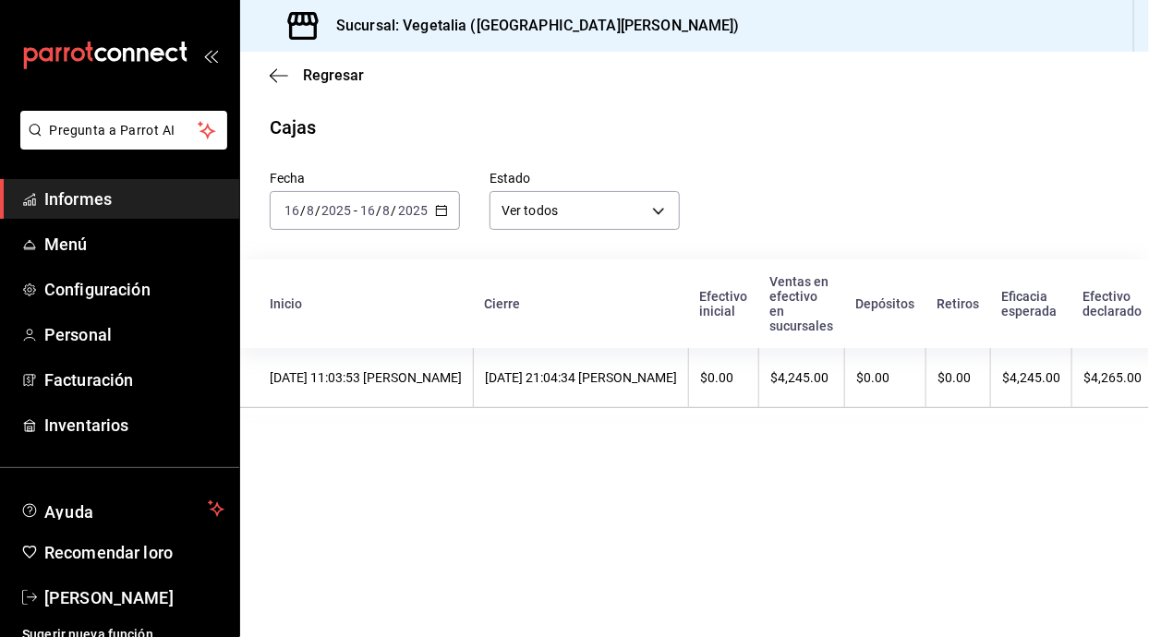
click at [414, 211] on input "2025" at bounding box center [412, 210] width 31 height 15
click at [440, 209] on \(Stroke\) "button" at bounding box center [442, 209] width 10 height 1
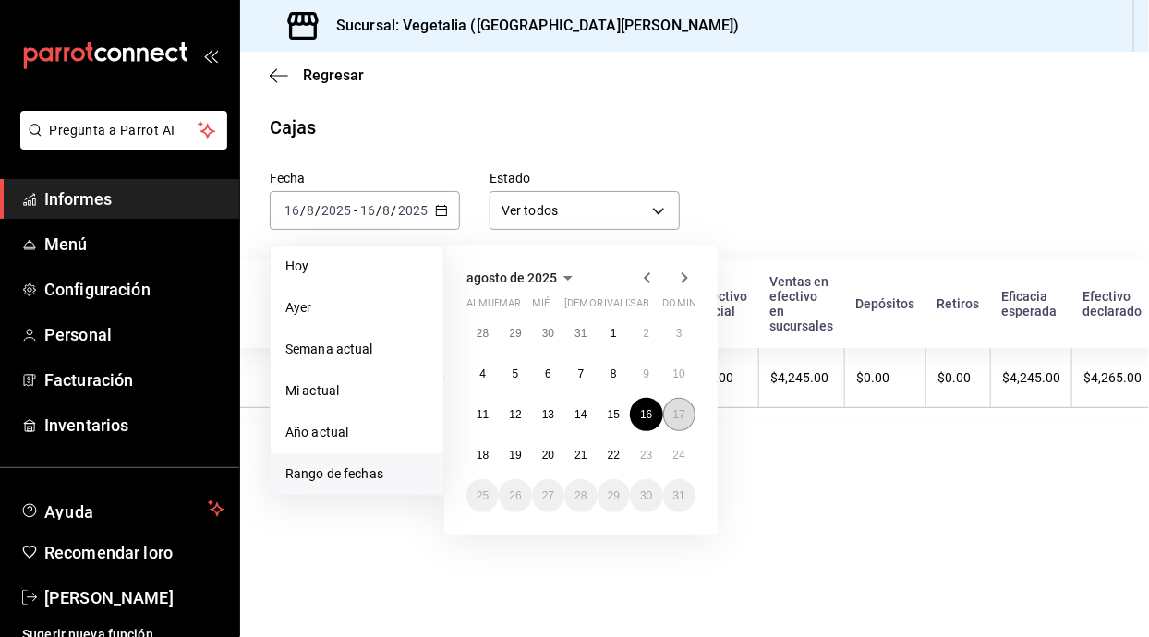
click at [687, 415] on button "17" at bounding box center [679, 414] width 32 height 33
click at [693, 410] on button "17" at bounding box center [679, 414] width 32 height 33
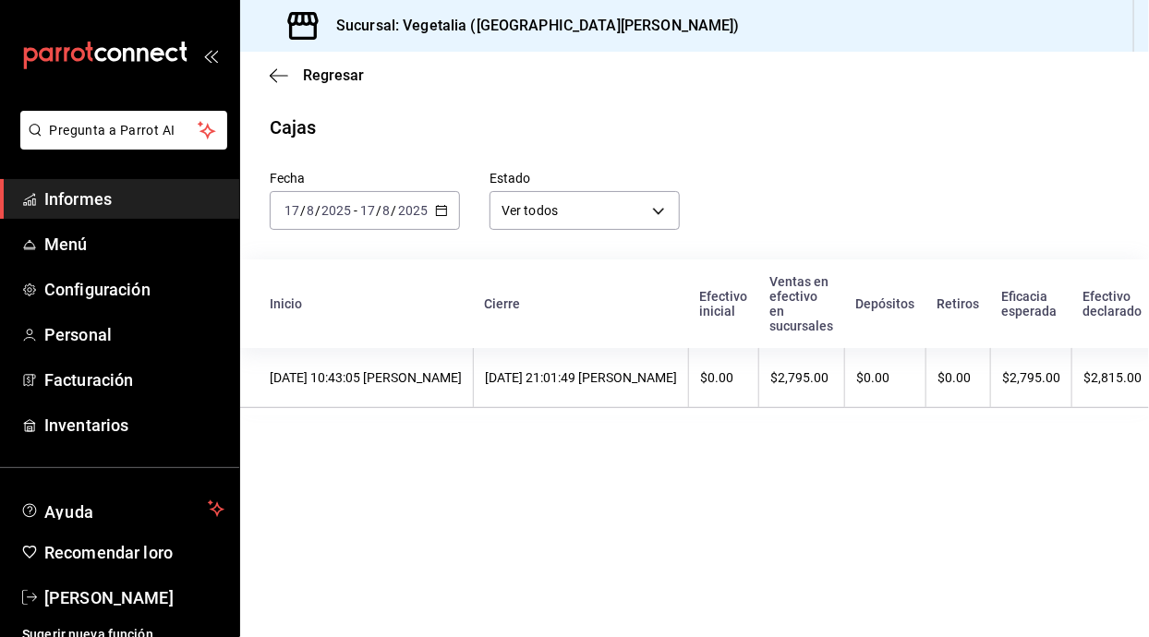
click at [440, 204] on icon "button" at bounding box center [441, 210] width 13 height 13
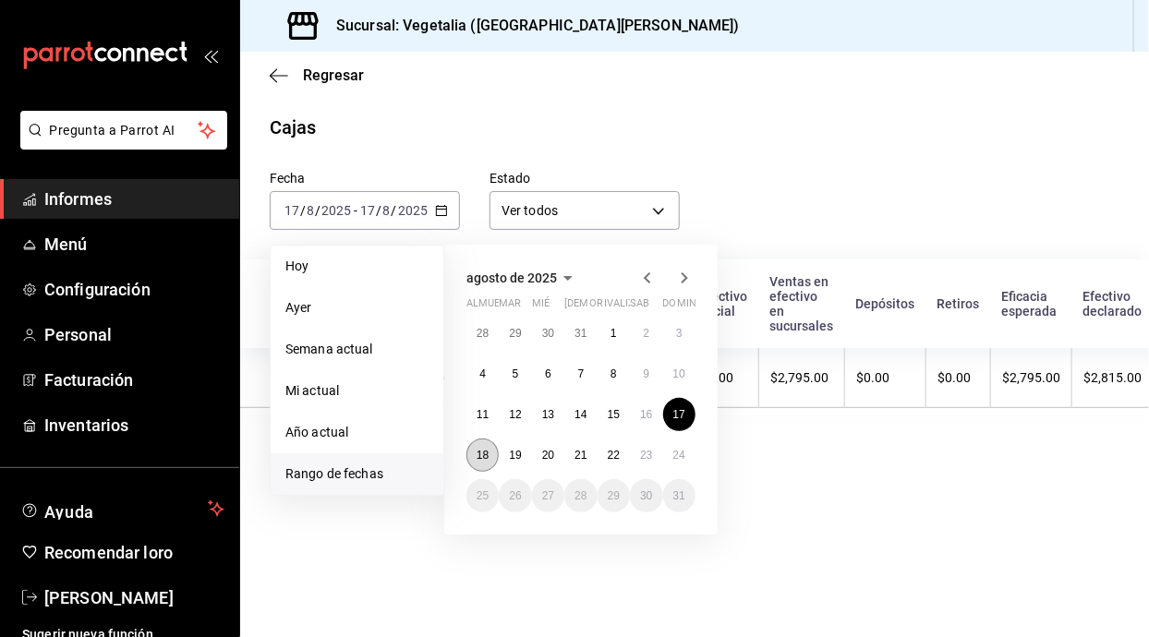
click at [493, 446] on button "18" at bounding box center [482, 455] width 32 height 33
click at [477, 450] on font "18" at bounding box center [482, 455] width 12 height 13
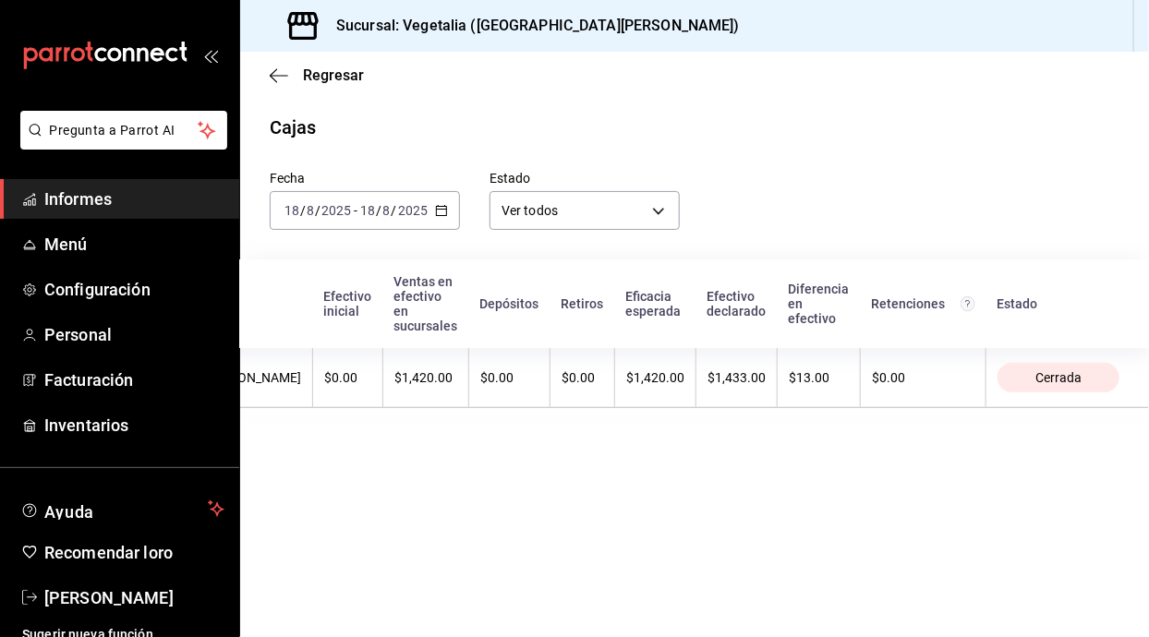
scroll to position [0, 380]
click at [438, 205] on \(Stroke\) "button" at bounding box center [438, 205] width 1 height 1
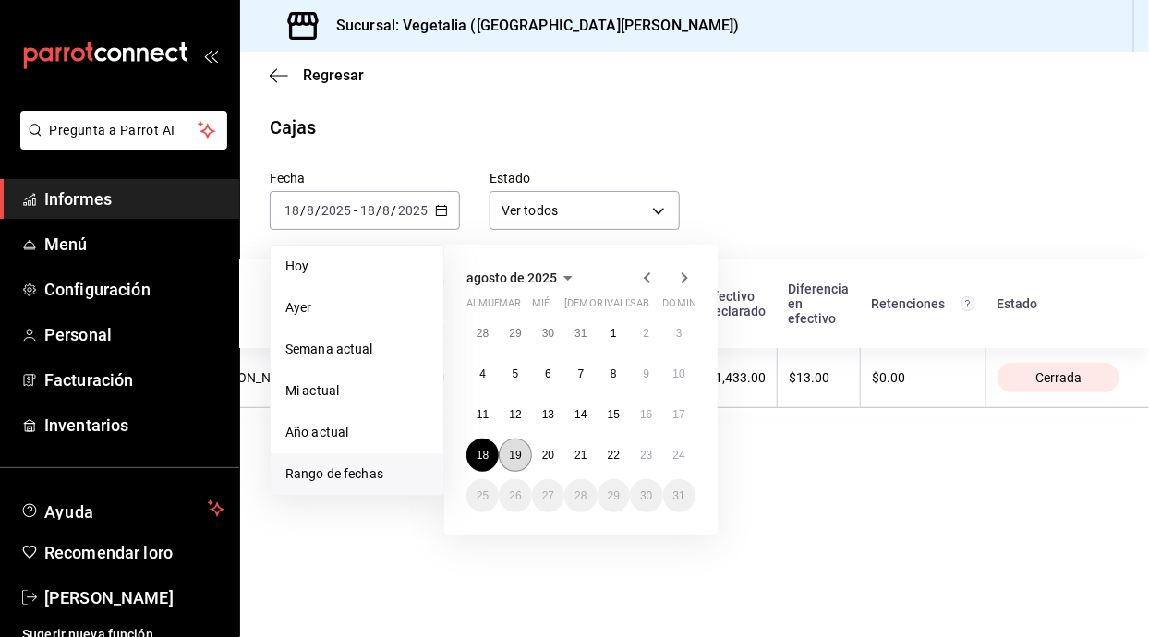
click at [515, 452] on font "19" at bounding box center [515, 455] width 12 height 13
click at [524, 452] on button "19" at bounding box center [515, 455] width 32 height 33
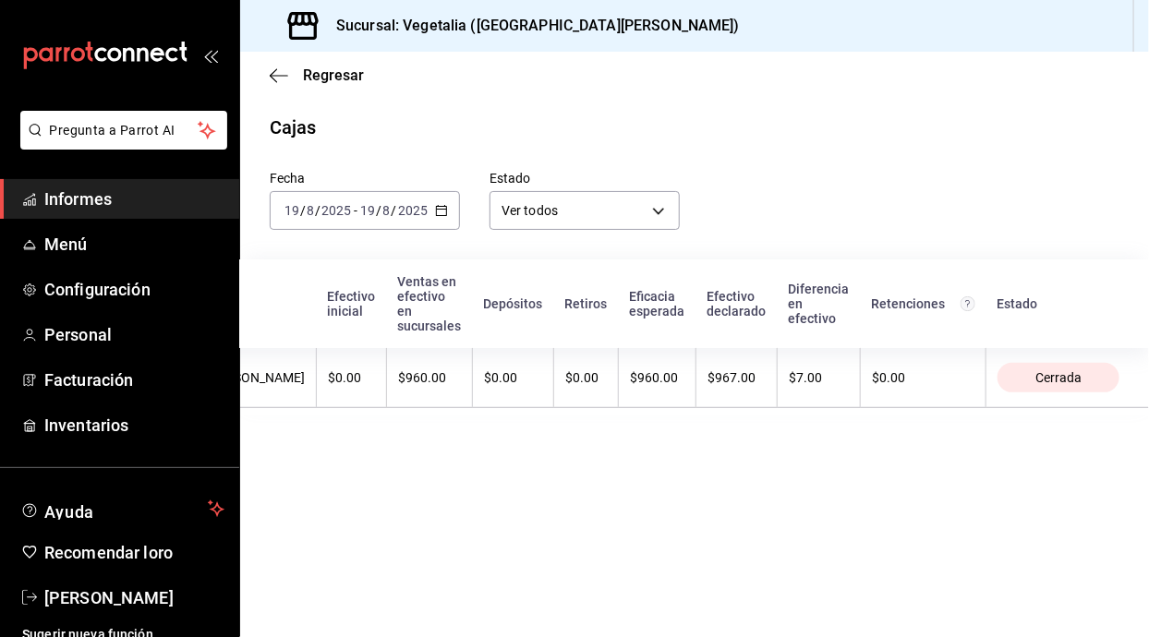
scroll to position [0, 443]
click at [458, 199] on div "[DATE] [DATE] - [DATE] [DATE]" at bounding box center [365, 210] width 190 height 39
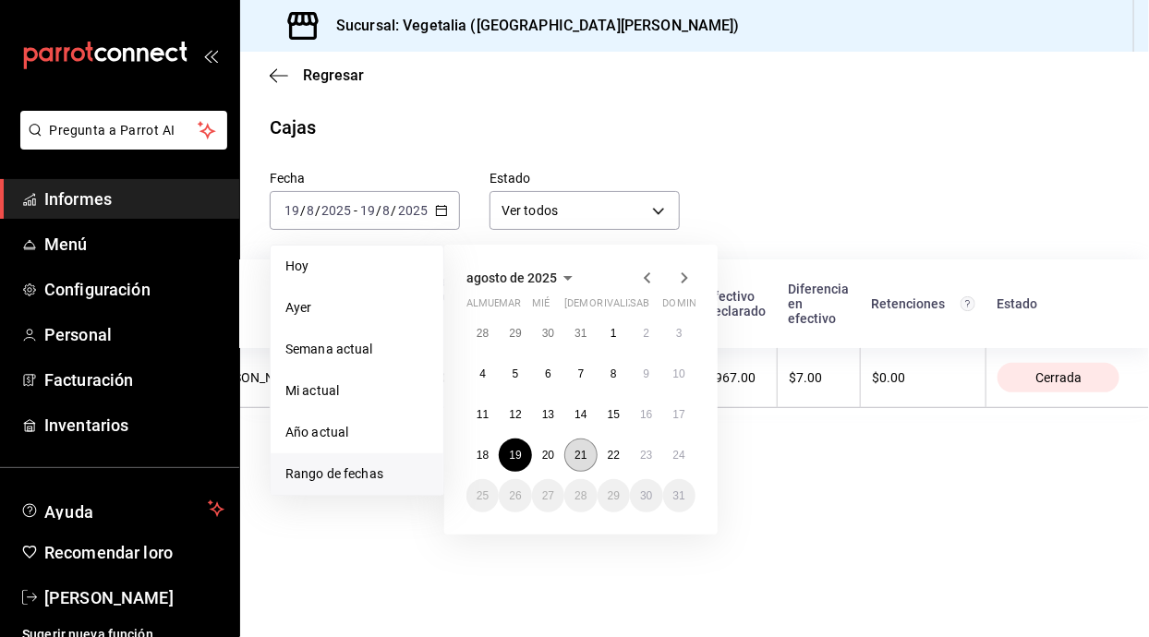
click at [564, 451] on button "21" at bounding box center [580, 455] width 32 height 33
click at [554, 444] on button "20" at bounding box center [548, 455] width 32 height 33
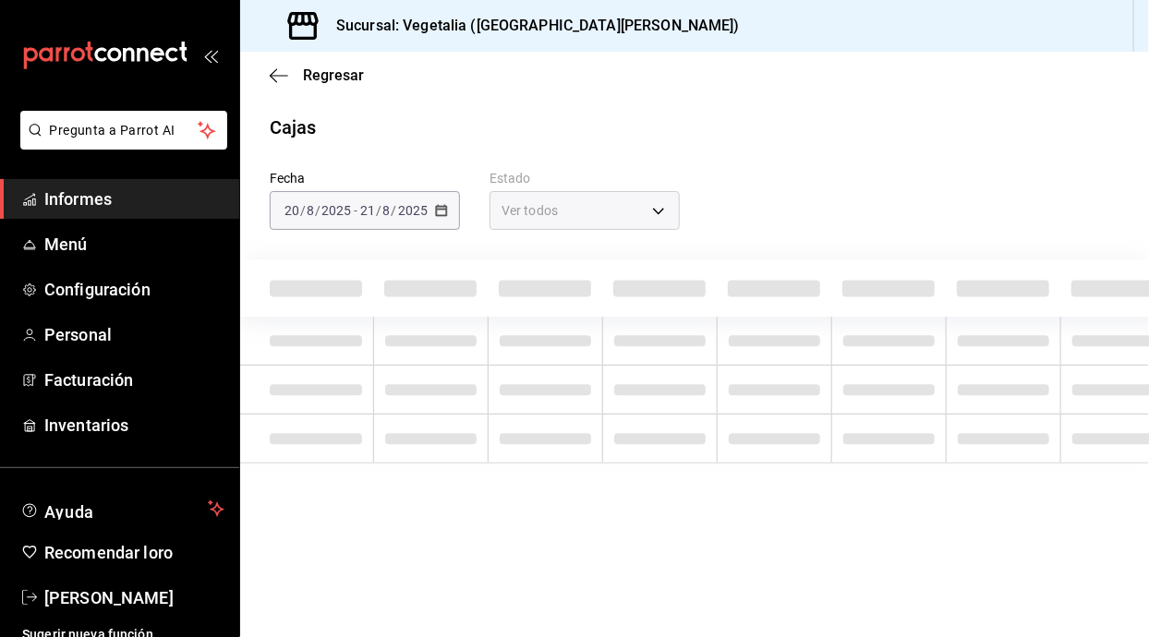
click at [550, 453] on td at bounding box center [545, 439] width 114 height 49
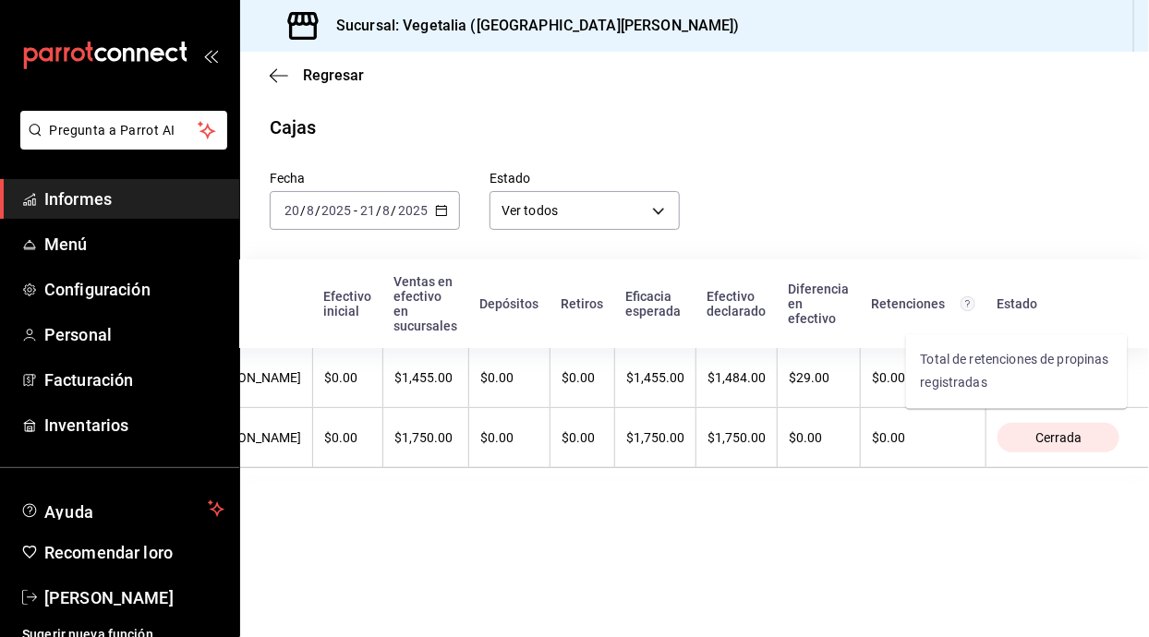
scroll to position [0, 399]
click at [1060, 223] on div "Fecha [DATE] [DATE] - [DATE] [DATE] Estado Ver todos ALL" at bounding box center [679, 185] width 879 height 89
click at [850, 312] on font "Diferencia en efectivo" at bounding box center [819, 304] width 61 height 44
click at [441, 212] on icon "button" at bounding box center [441, 210] width 13 height 13
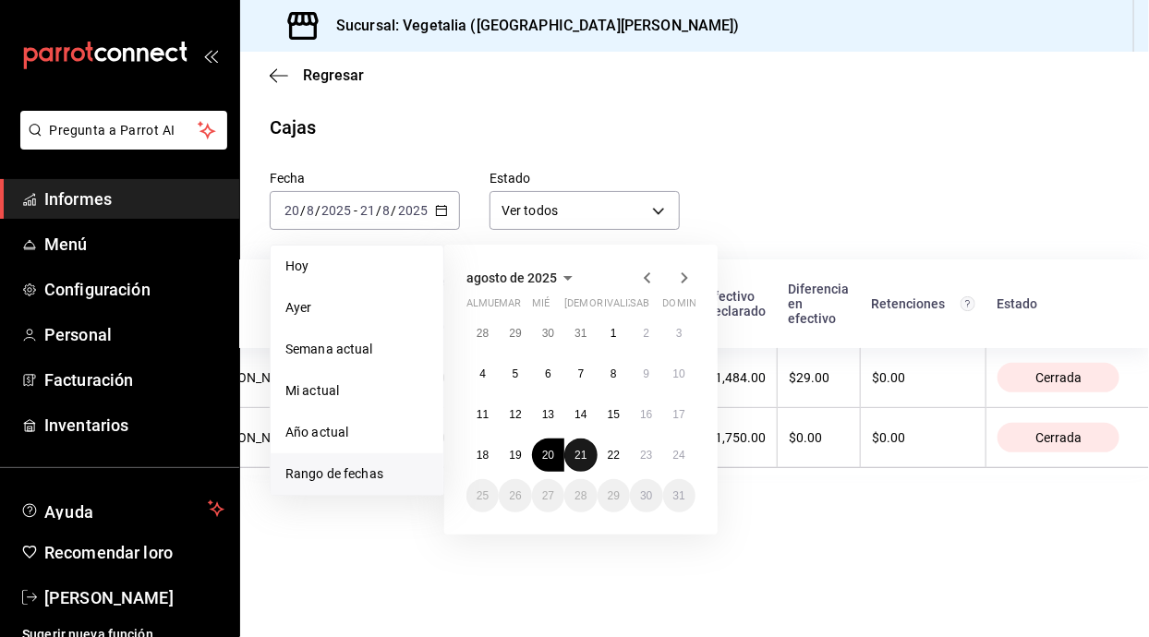
click at [587, 463] on button "21" at bounding box center [580, 455] width 32 height 33
click at [590, 448] on button "21" at bounding box center [580, 455] width 32 height 33
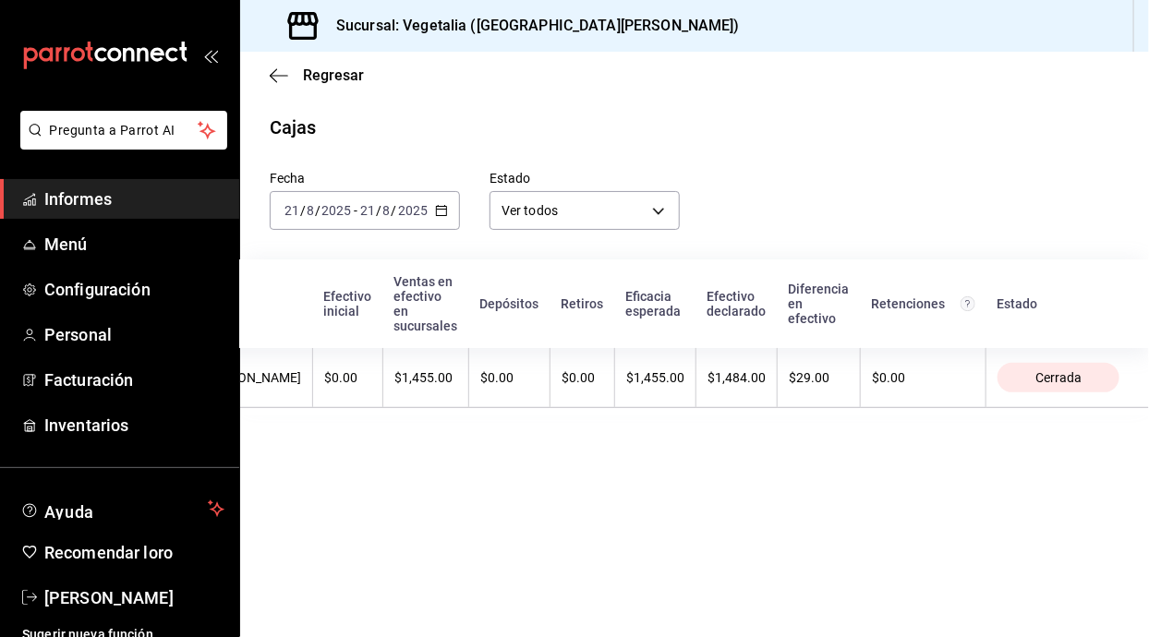
scroll to position [0, 392]
click at [438, 213] on icon "button" at bounding box center [441, 210] width 13 height 13
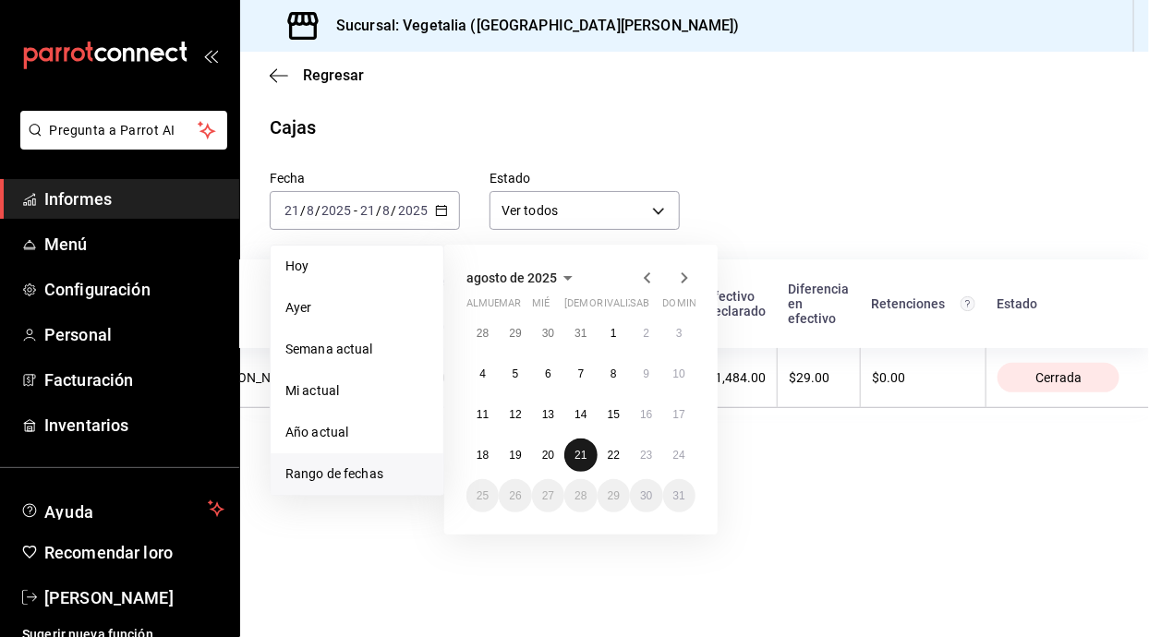
click at [581, 458] on font "21" at bounding box center [580, 455] width 12 height 13
click at [555, 451] on button "20" at bounding box center [548, 455] width 32 height 33
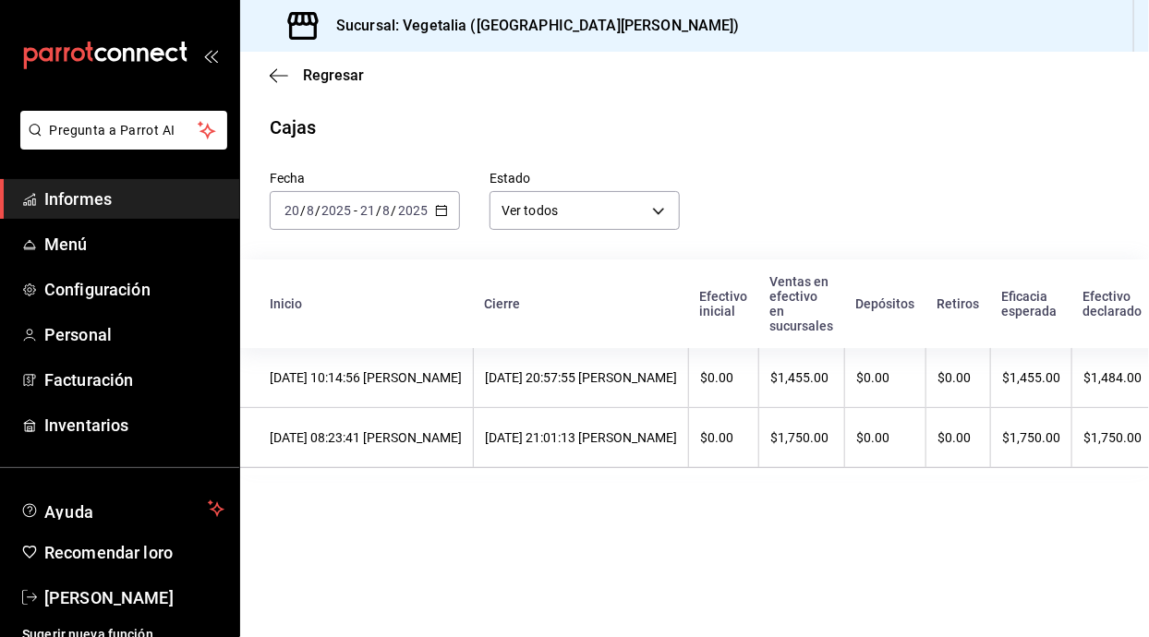
click at [441, 211] on icon "button" at bounding box center [441, 210] width 13 height 13
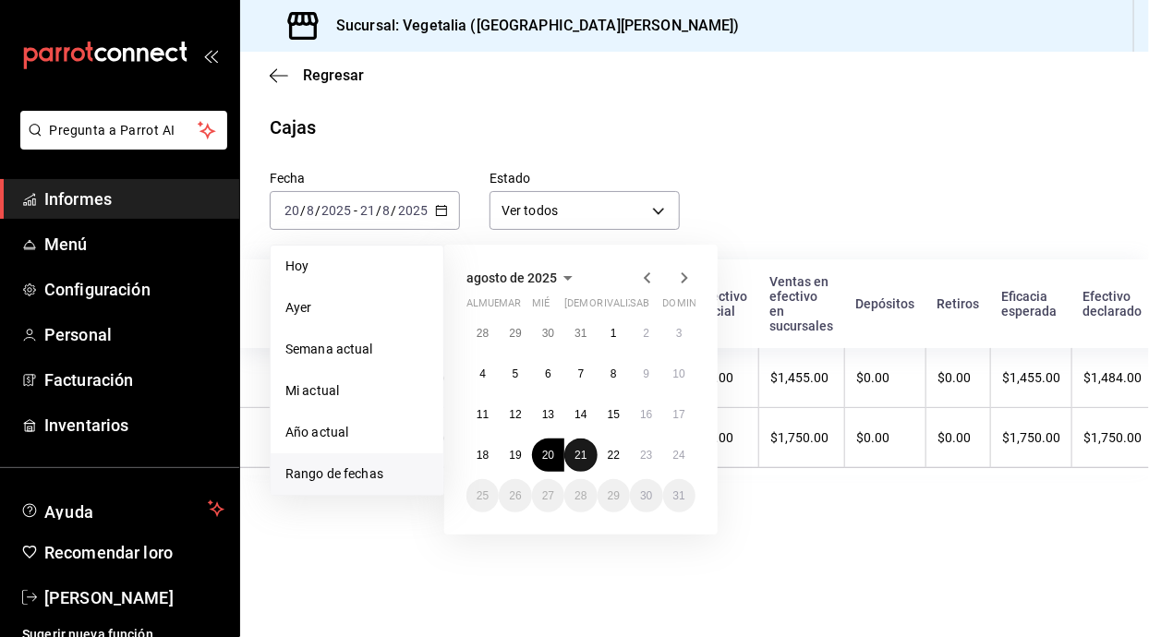
click at [577, 458] on font "21" at bounding box center [580, 455] width 12 height 13
click at [554, 457] on button "20" at bounding box center [548, 455] width 32 height 33
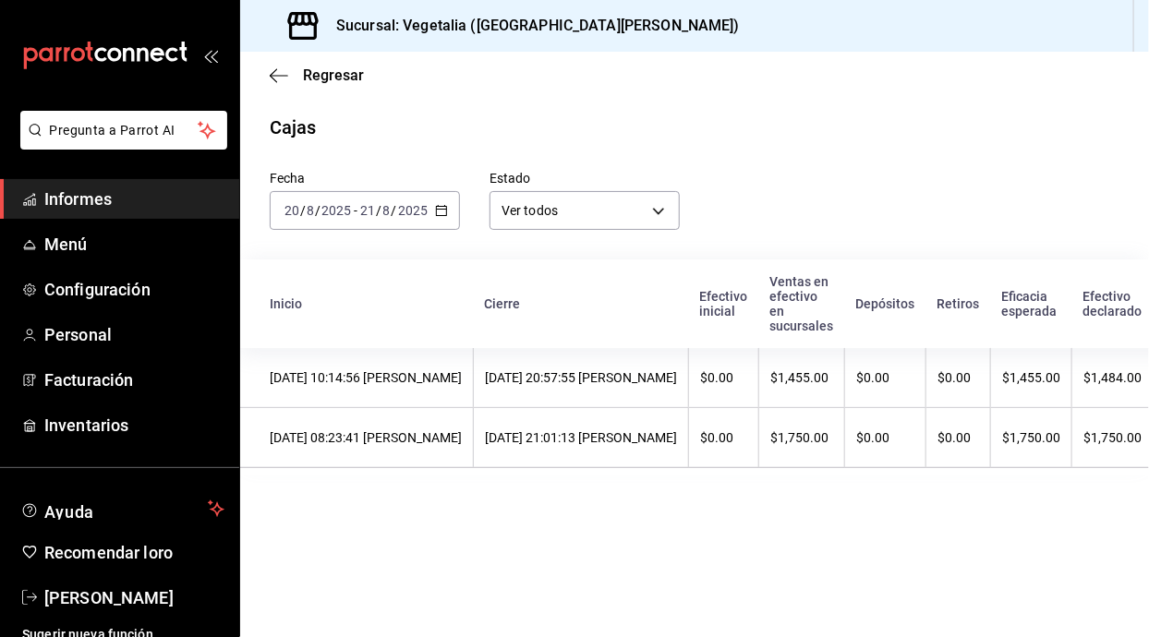
click at [443, 192] on div "[DATE] [DATE] - [DATE] [DATE]" at bounding box center [365, 210] width 190 height 39
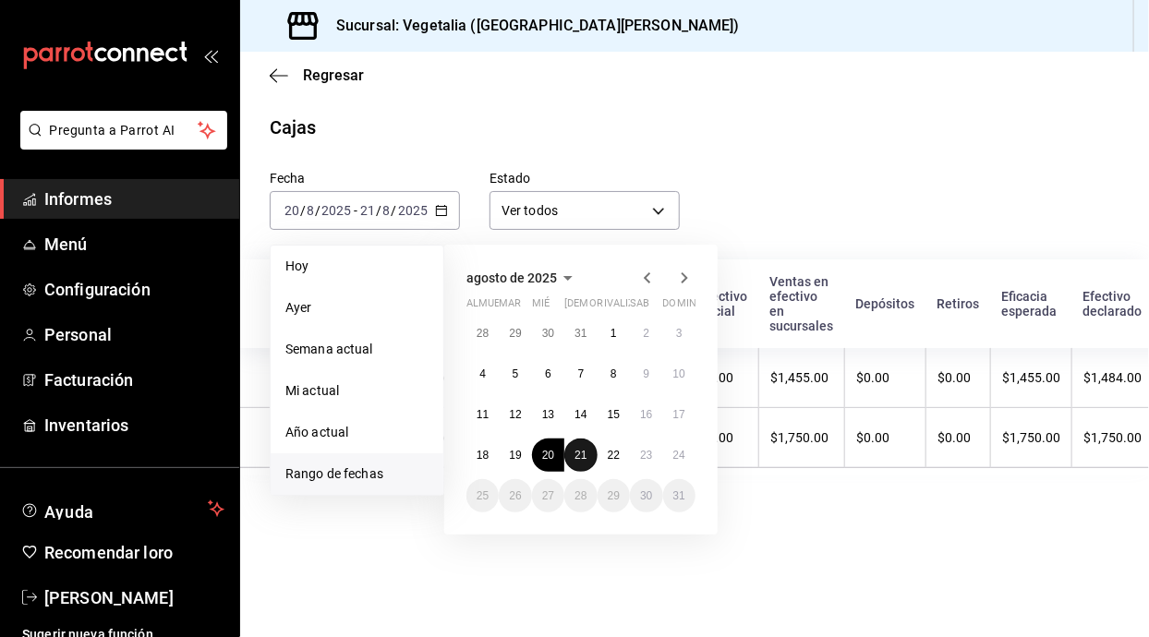
click at [582, 458] on font "21" at bounding box center [580, 455] width 12 height 13
click at [591, 461] on button "21" at bounding box center [580, 455] width 32 height 33
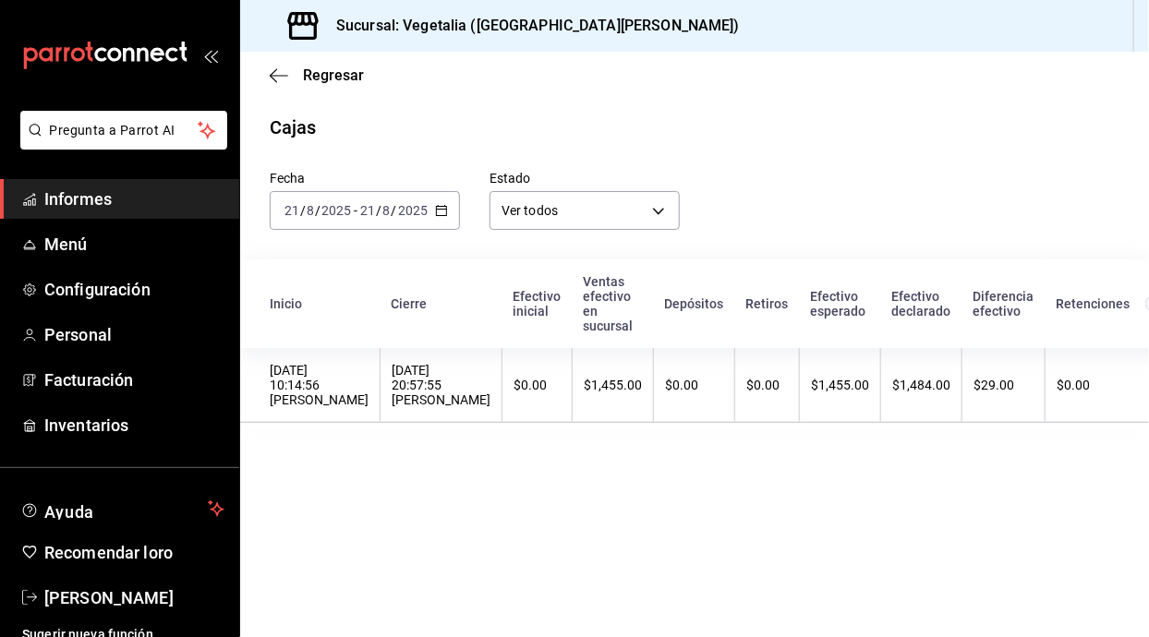
click at [438, 214] on icon "button" at bounding box center [441, 210] width 13 height 13
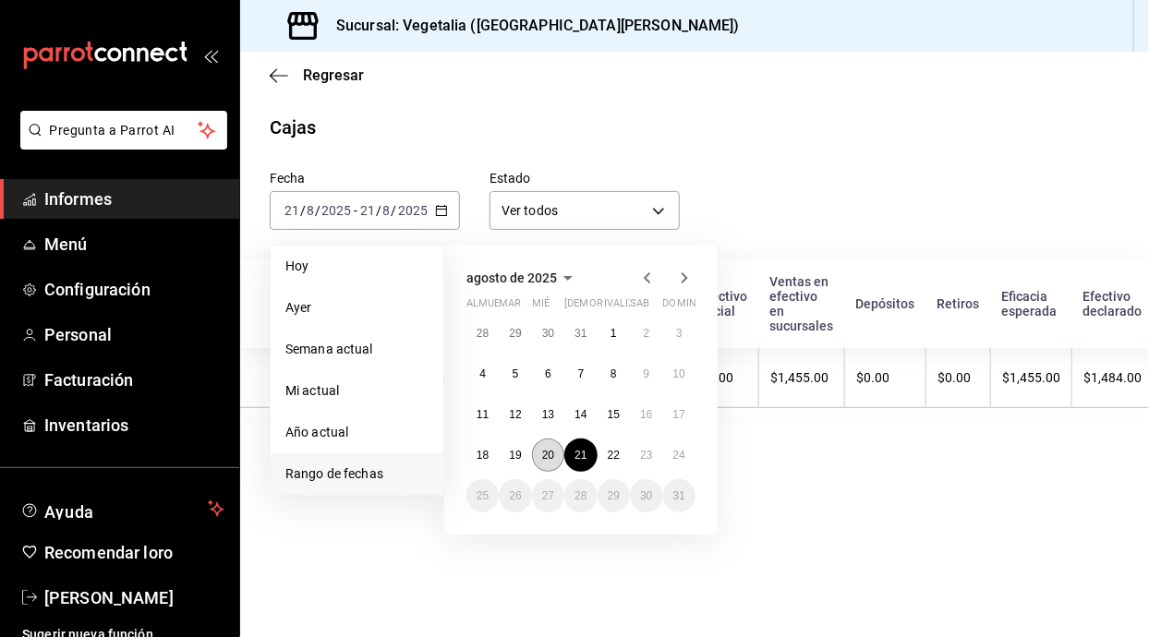
click at [548, 451] on font "20" at bounding box center [548, 455] width 12 height 13
click at [551, 451] on font "20" at bounding box center [548, 455] width 12 height 13
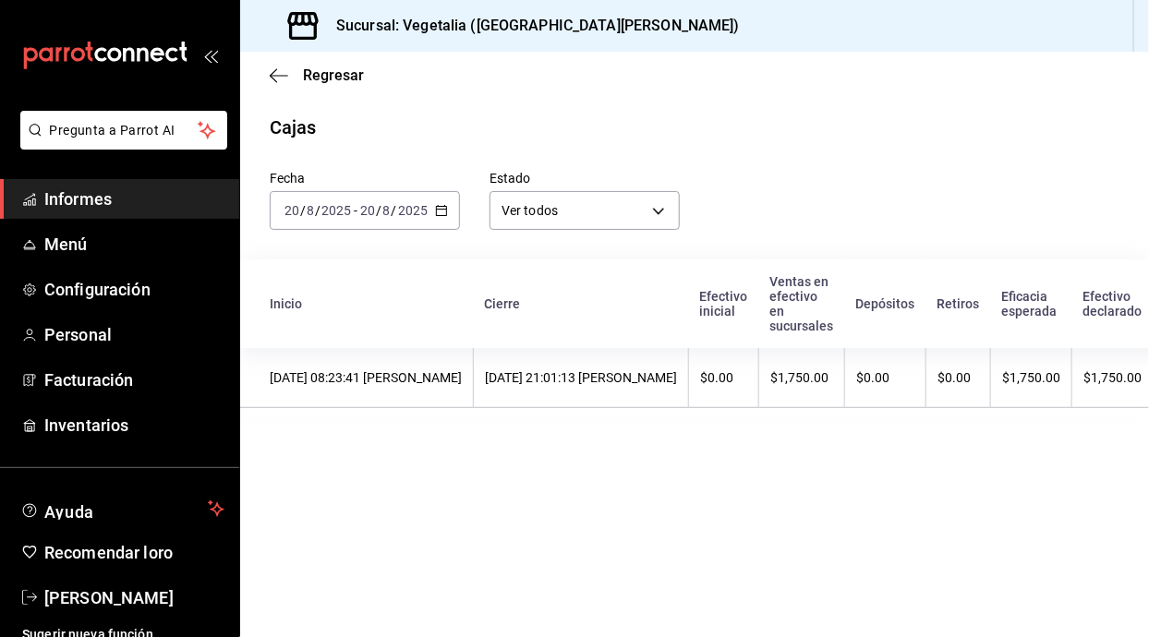
click at [441, 211] on icon "button" at bounding box center [441, 210] width 13 height 13
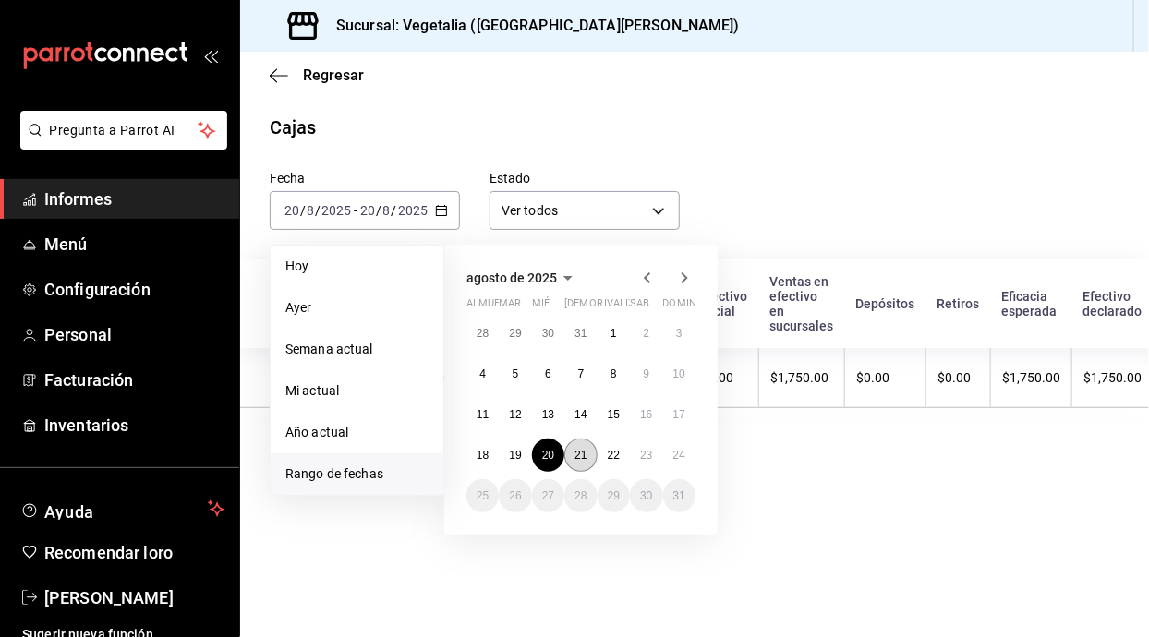
click at [579, 445] on button "21" at bounding box center [580, 455] width 32 height 33
click at [585, 457] on font "21" at bounding box center [580, 455] width 12 height 13
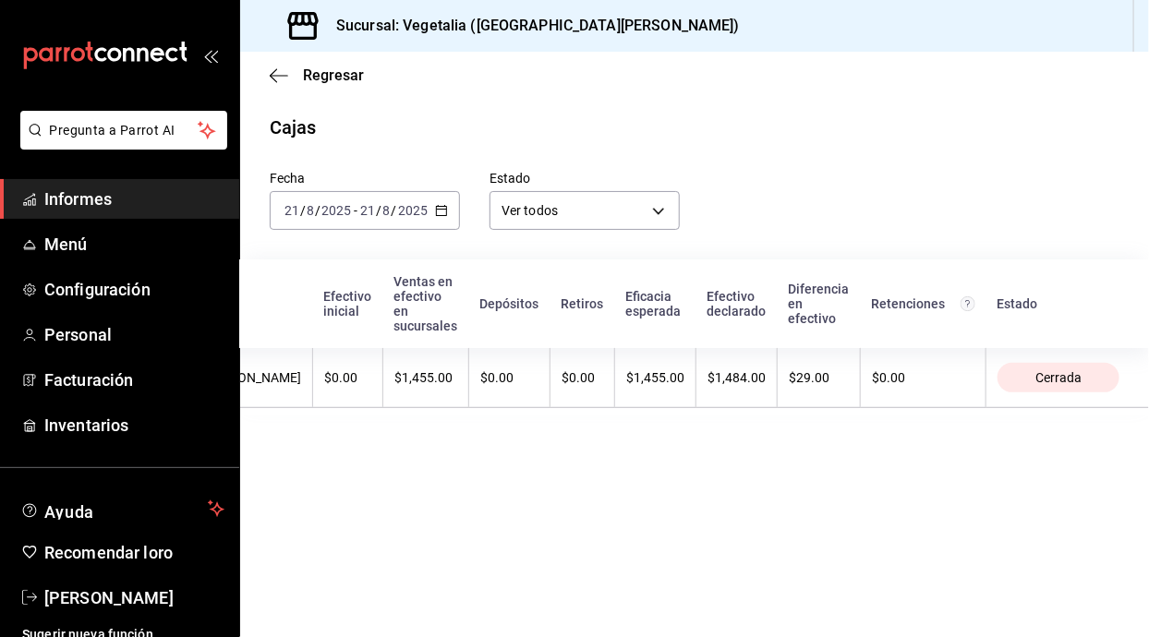
scroll to position [0, 422]
click at [445, 205] on \(Stroke\) "button" at bounding box center [444, 205] width 1 height 1
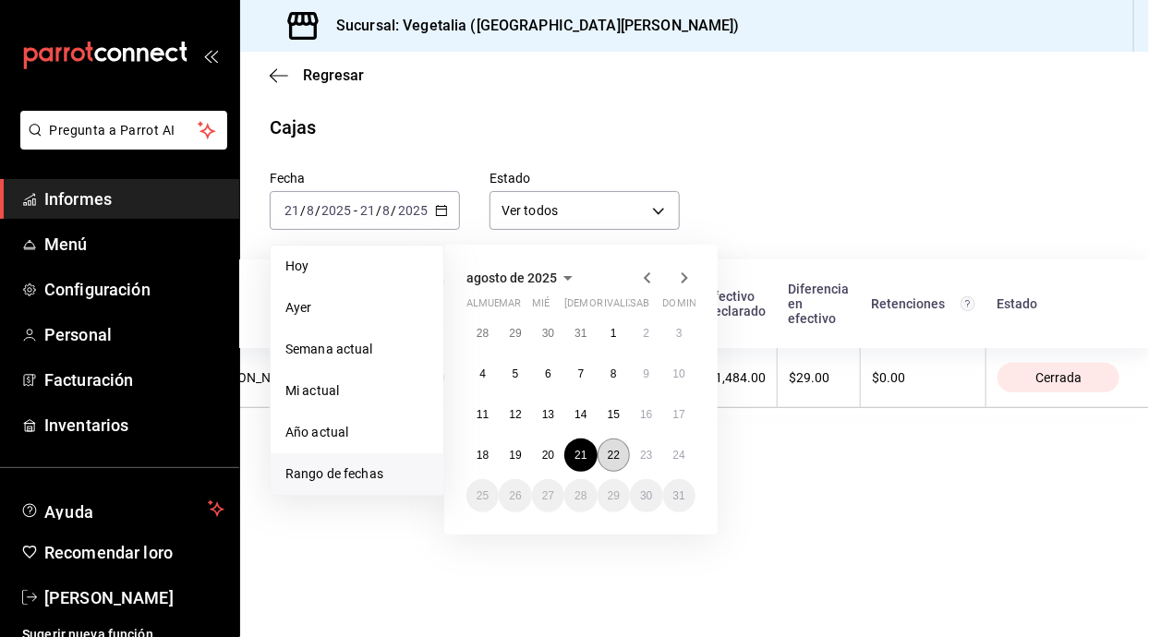
click at [614, 454] on font "22" at bounding box center [614, 455] width 12 height 13
click at [622, 450] on button "22" at bounding box center [613, 455] width 32 height 33
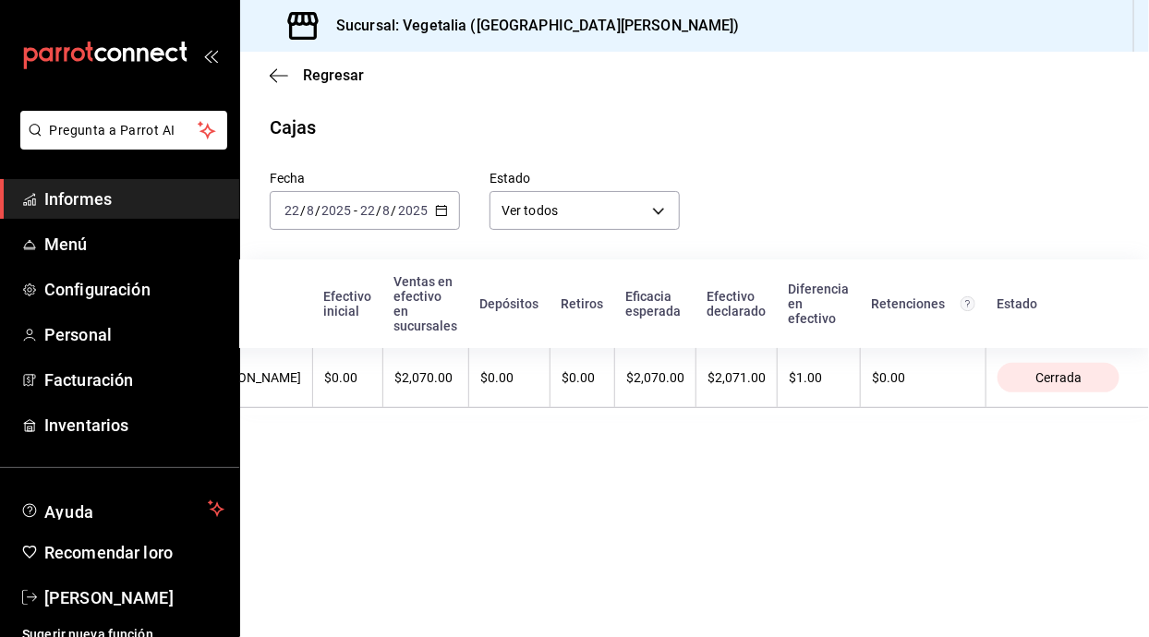
scroll to position [0, 447]
click at [441, 214] on icon "button" at bounding box center [441, 210] width 13 height 13
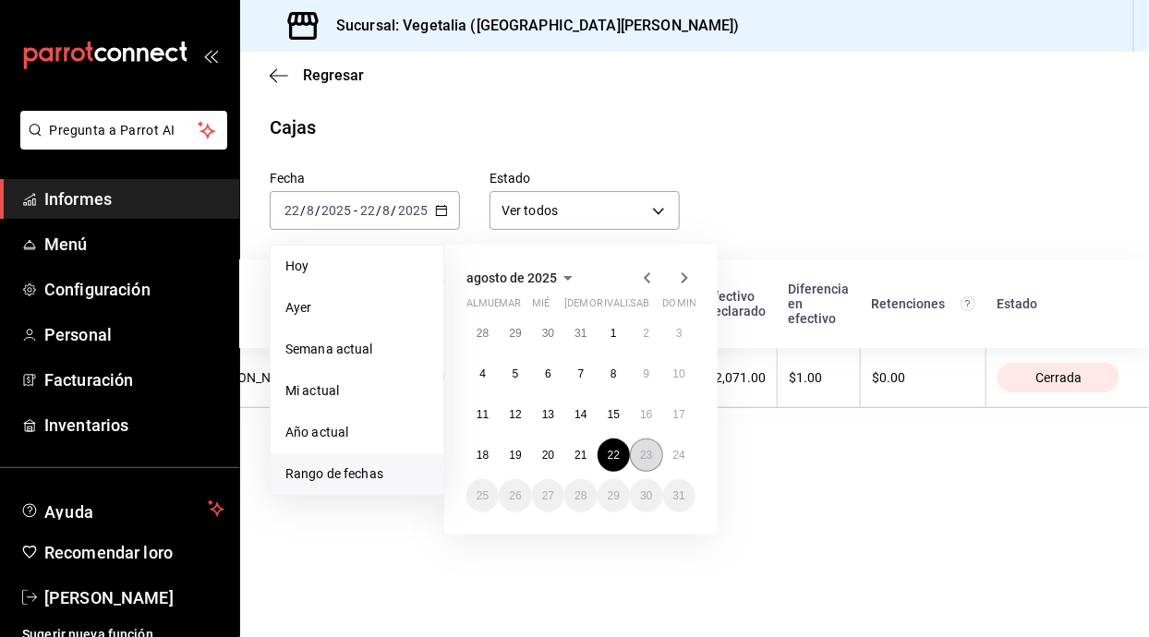
click at [649, 450] on font "23" at bounding box center [646, 455] width 12 height 13
click at [646, 451] on font "23" at bounding box center [646, 455] width 12 height 13
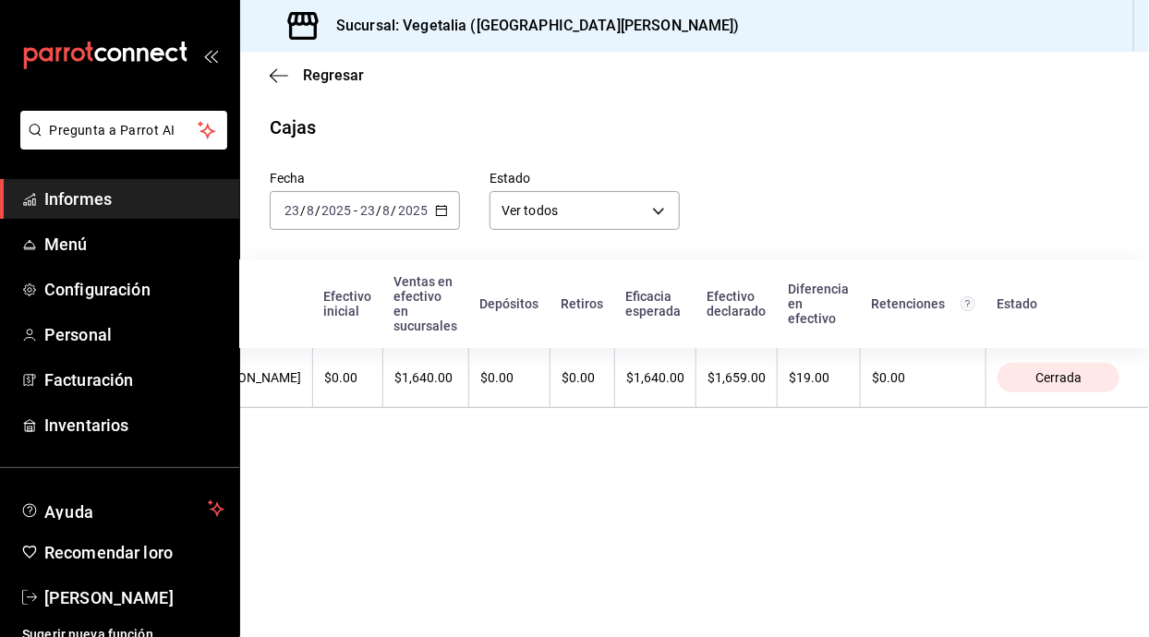
scroll to position [0, 447]
